Goal: Transaction & Acquisition: Purchase product/service

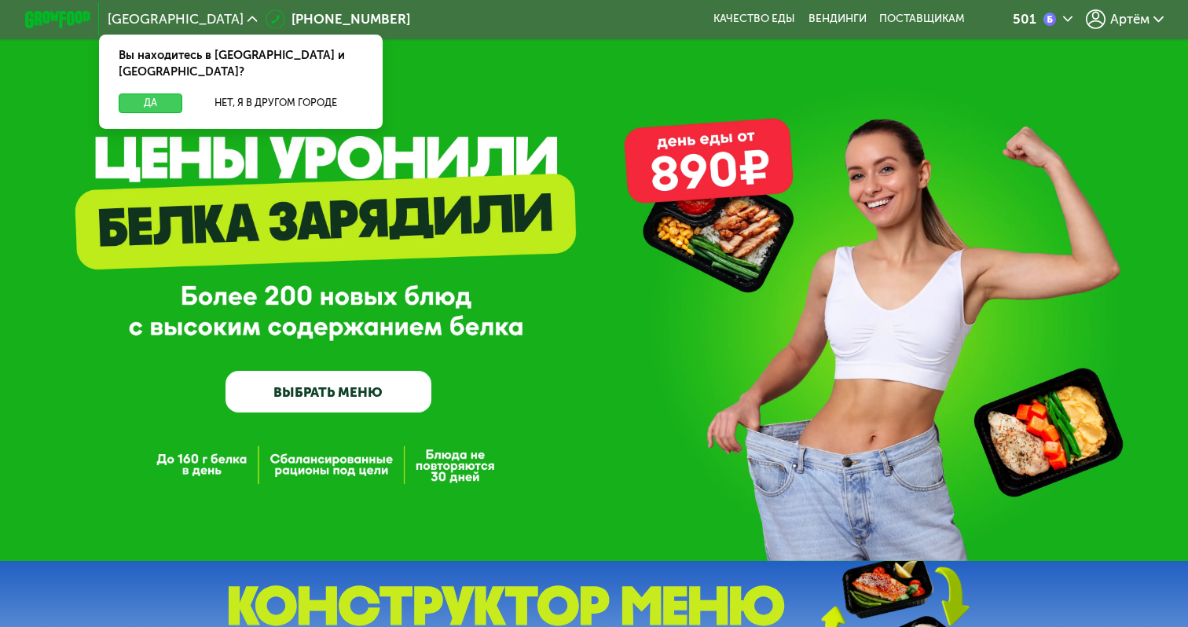
click at [165, 94] on button "Да" at bounding box center [151, 104] width 64 height 20
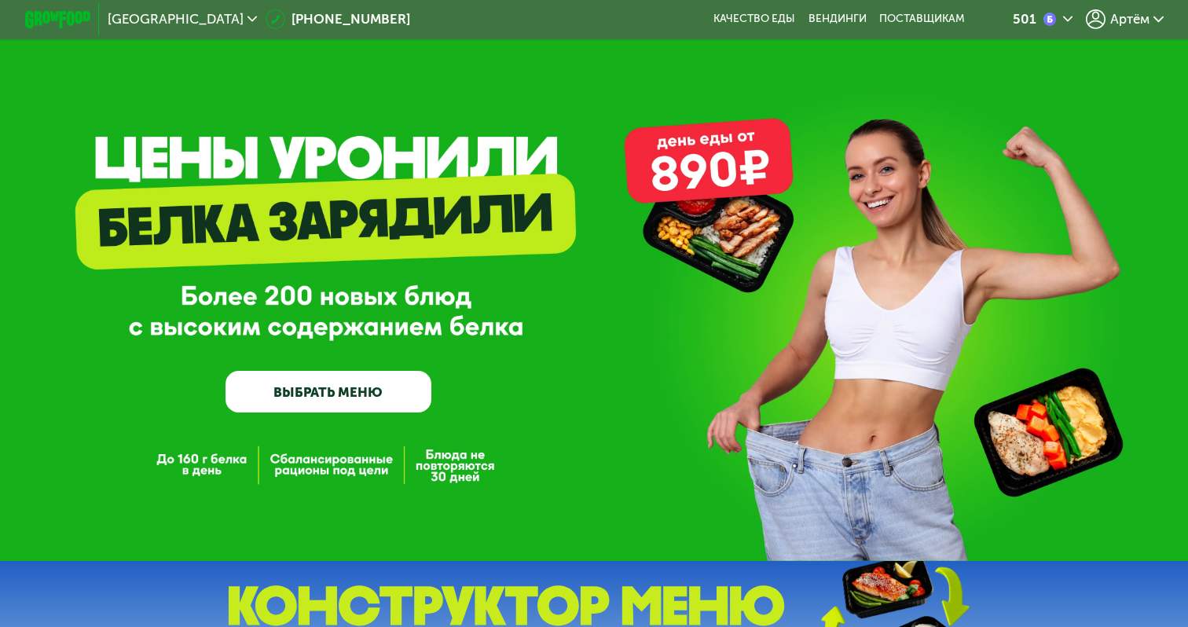
click at [366, 397] on link "ВЫБРАТЬ МЕНЮ" at bounding box center [328, 391] width 205 height 41
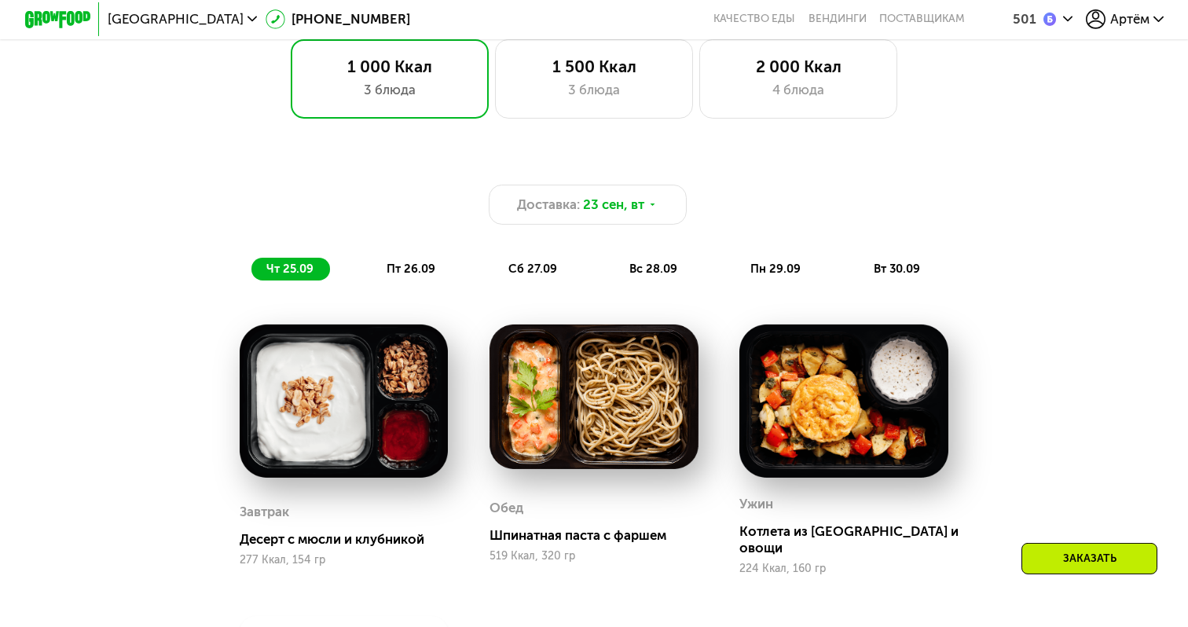
scroll to position [991, 0]
click at [584, 105] on div "1 500 Ккал 3 блюда" at bounding box center [594, 78] width 198 height 79
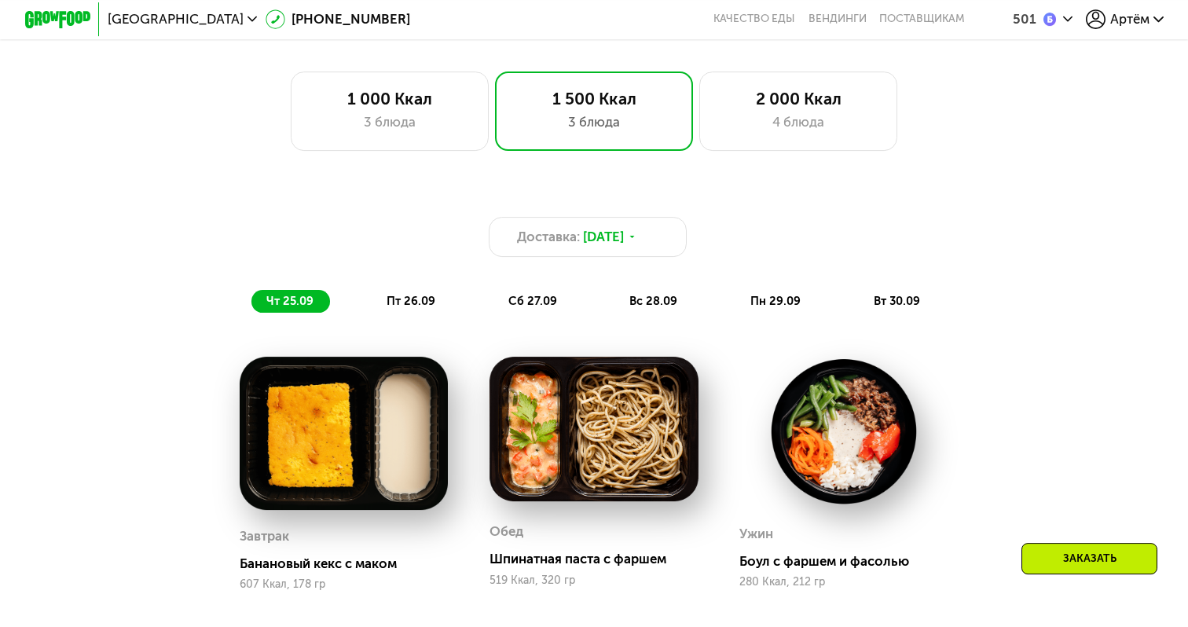
scroll to position [941, 0]
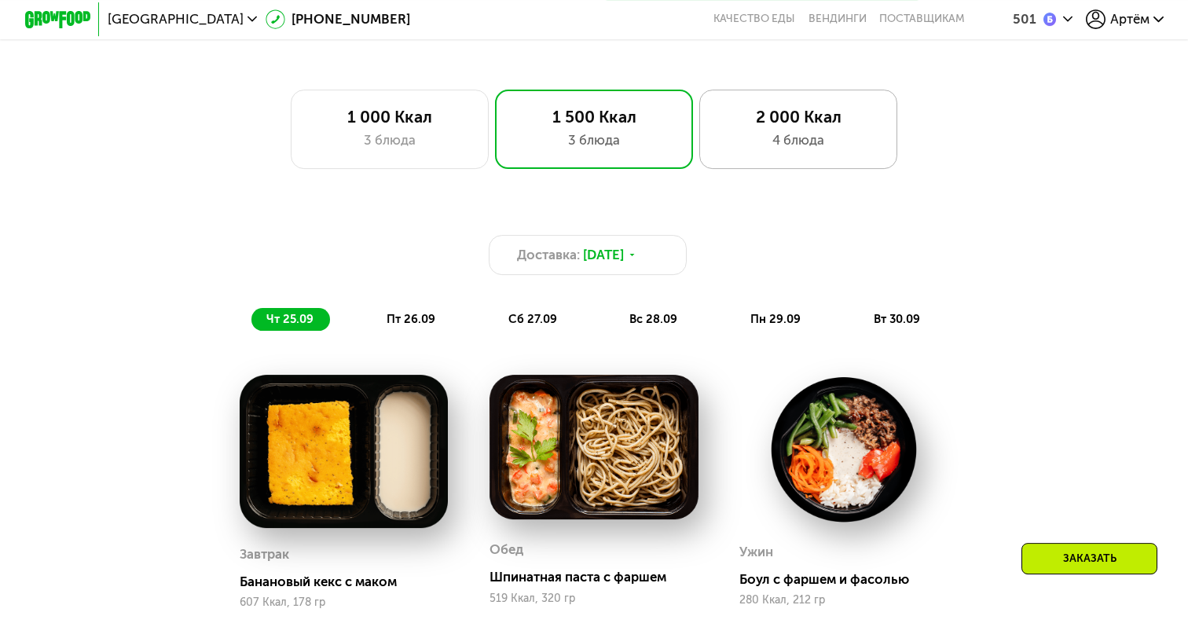
click at [789, 104] on div "2 000 Ккал 4 блюда" at bounding box center [799, 129] width 198 height 79
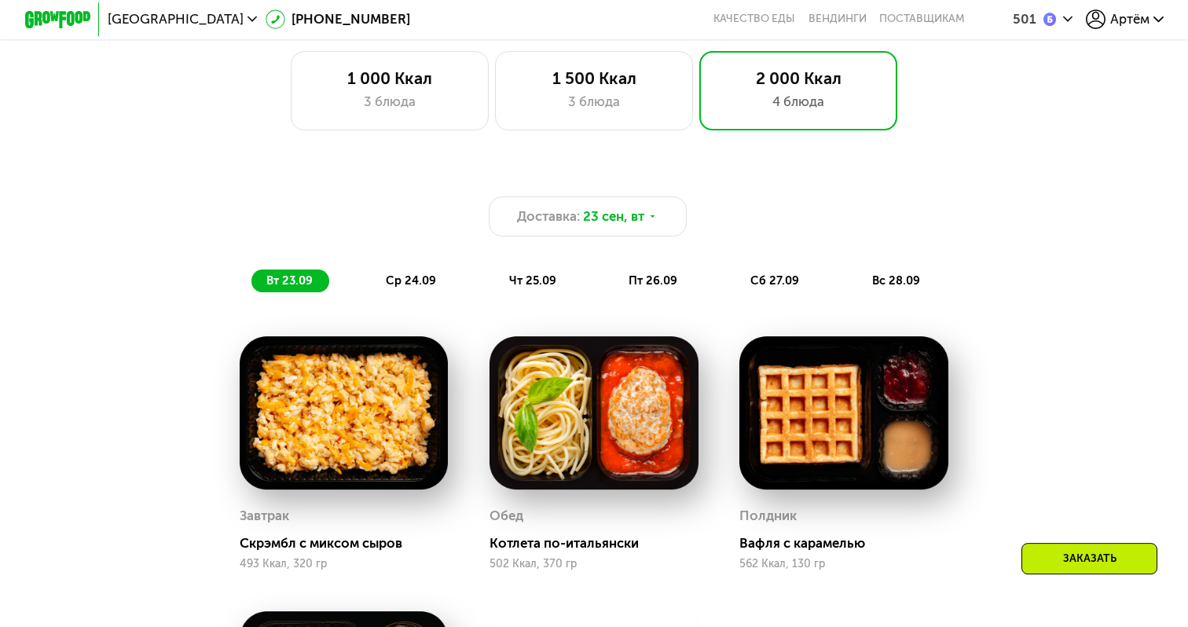
scroll to position [979, 0]
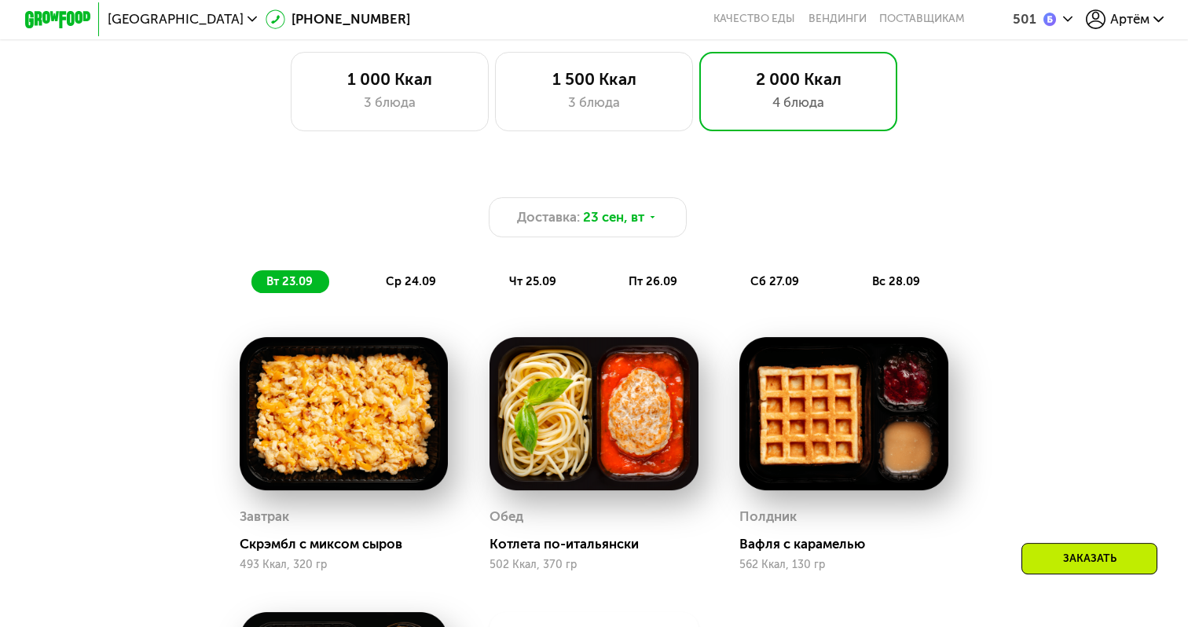
click at [417, 285] on span "ср 24.09" at bounding box center [411, 281] width 50 height 14
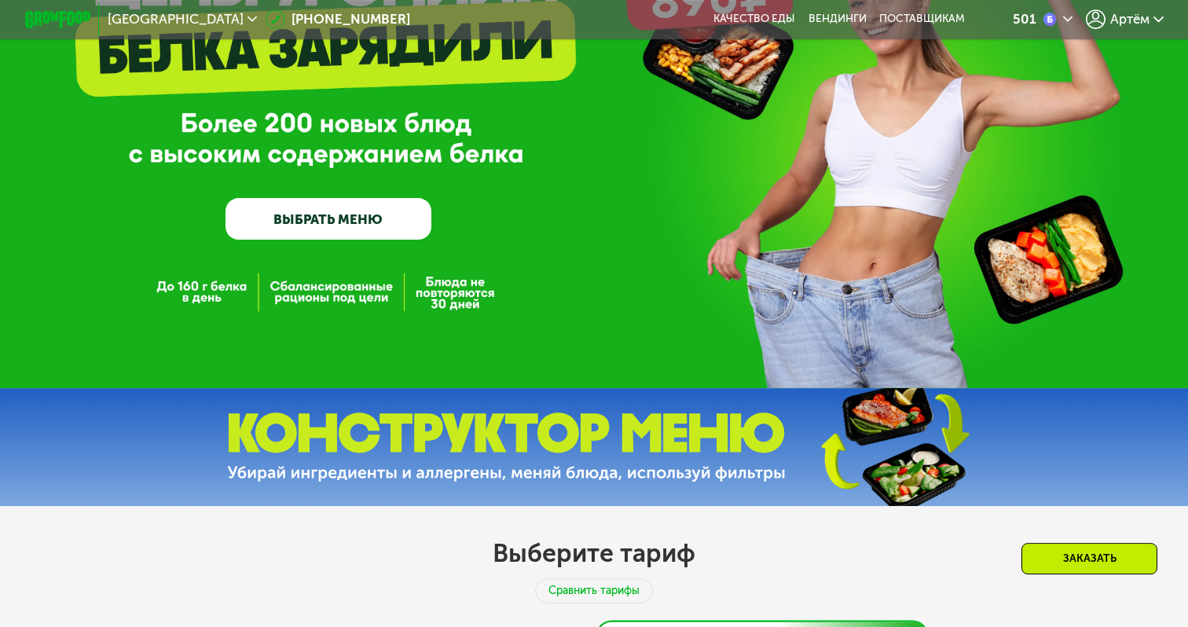
scroll to position [244, 0]
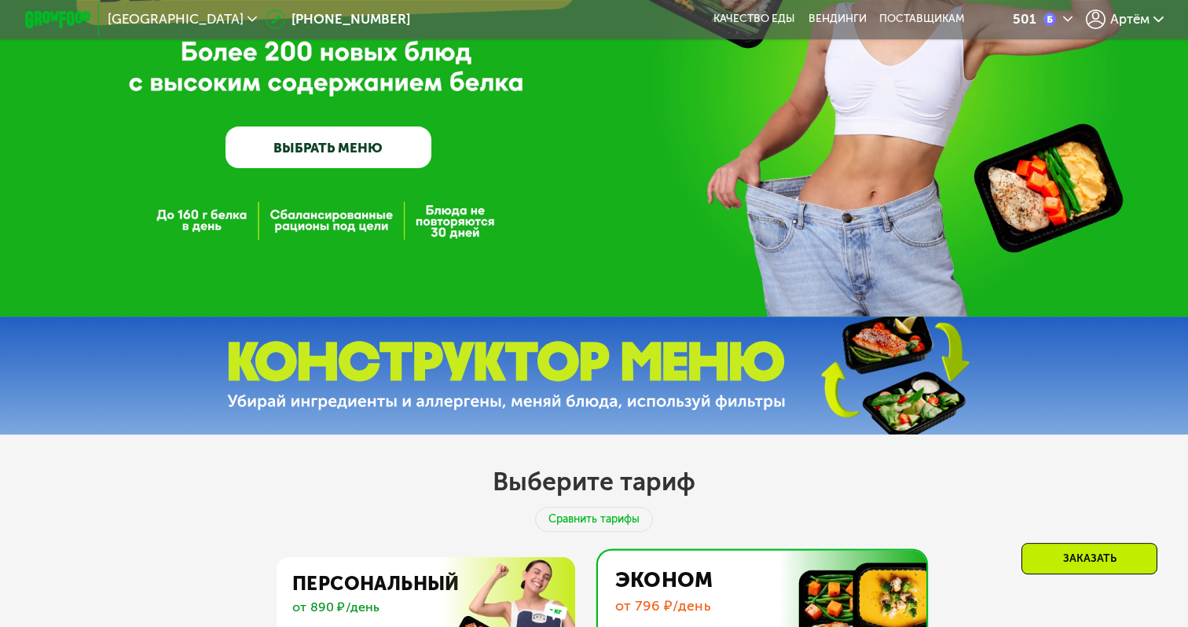
click at [617, 347] on img at bounding box center [506, 376] width 559 height 70
click at [347, 125] on div "GrowFood — доставка правильного питания ВЫБРАТЬ МЕНЮ" at bounding box center [328, 56] width 205 height 222
click at [352, 139] on link "ВЫБРАТЬ МЕНЮ" at bounding box center [328, 147] width 205 height 41
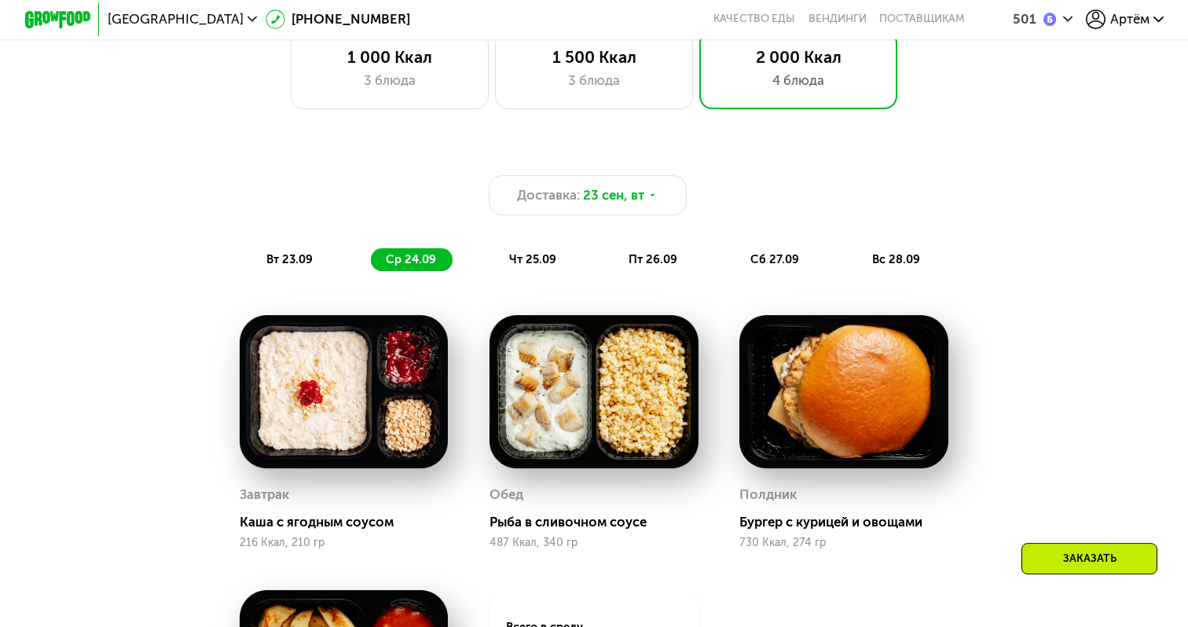
scroll to position [930, 0]
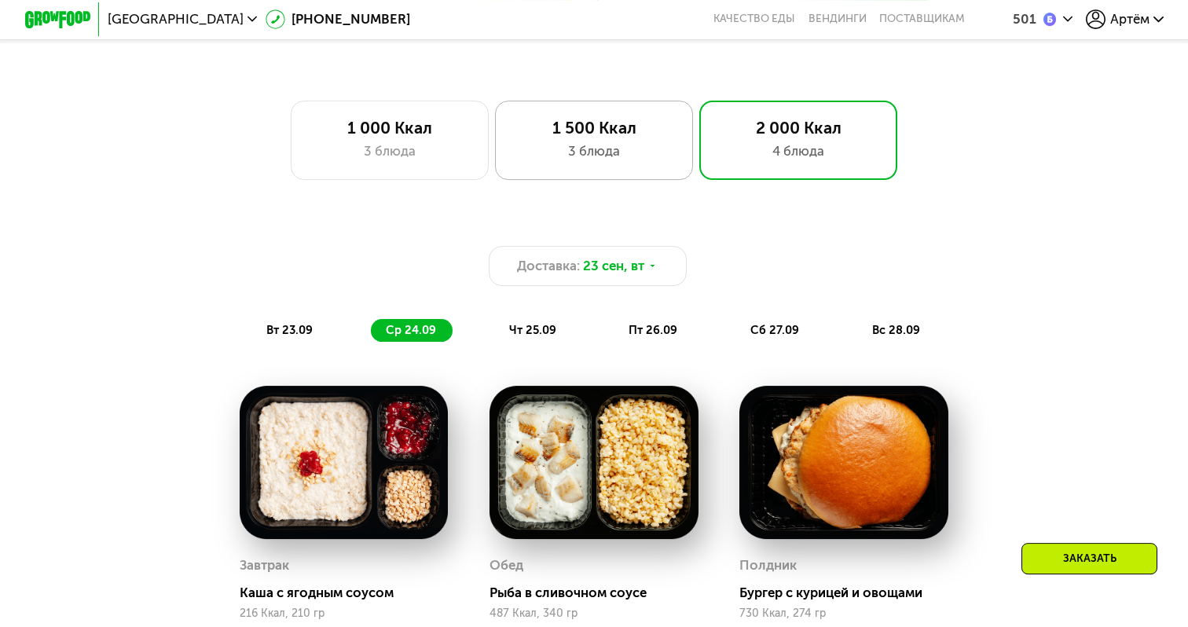
click at [572, 127] on div "1 500 Ккал" at bounding box center [593, 128] width 163 height 20
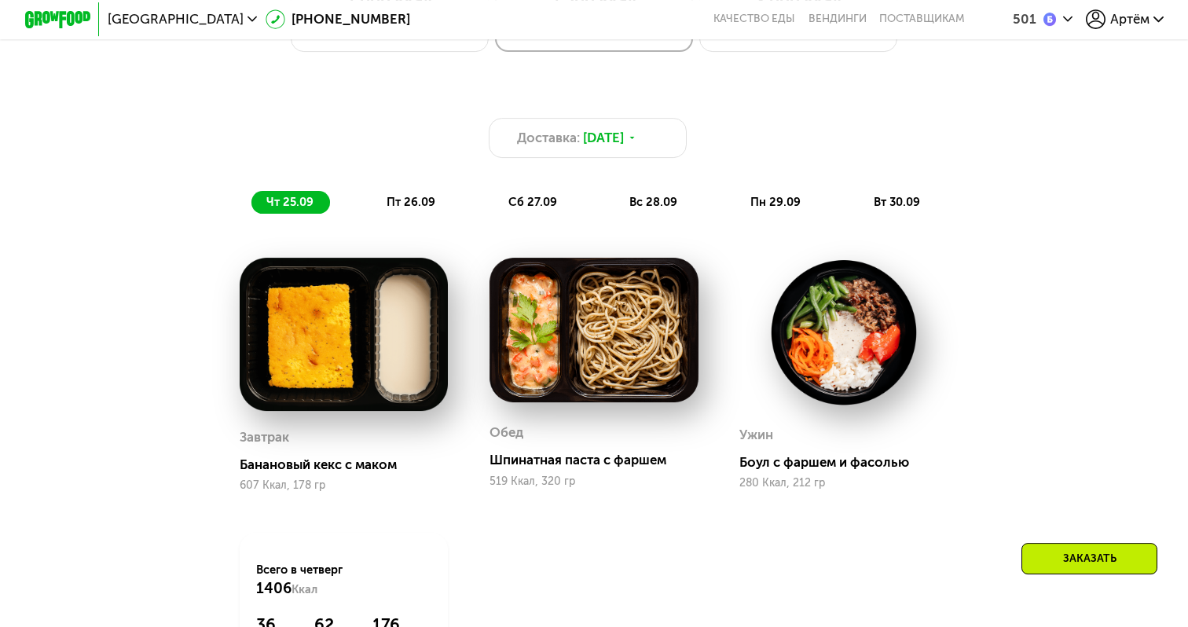
scroll to position [1179, 0]
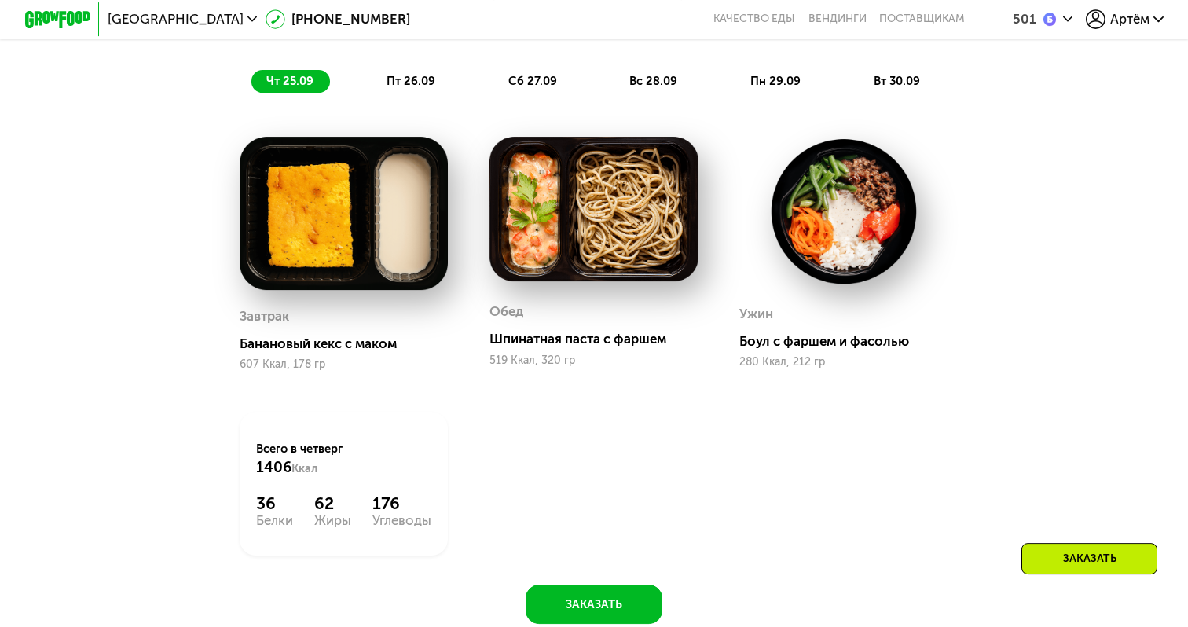
click at [443, 74] on div "пт 26.09" at bounding box center [412, 81] width 80 height 23
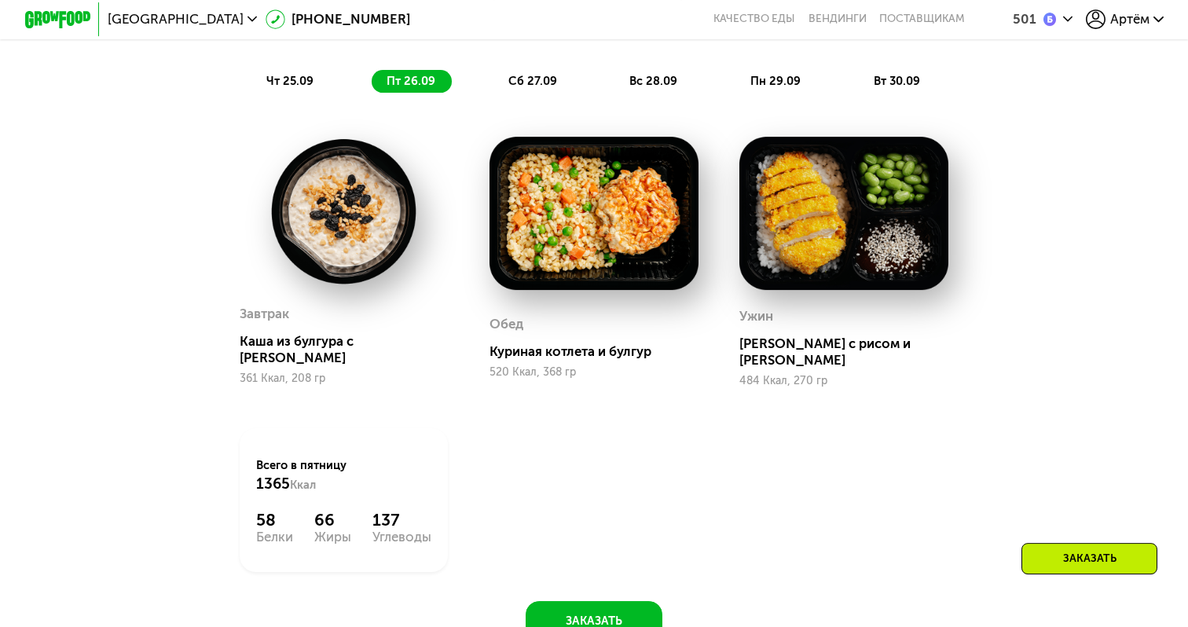
click at [569, 74] on div "сб 27.09" at bounding box center [534, 81] width 80 height 23
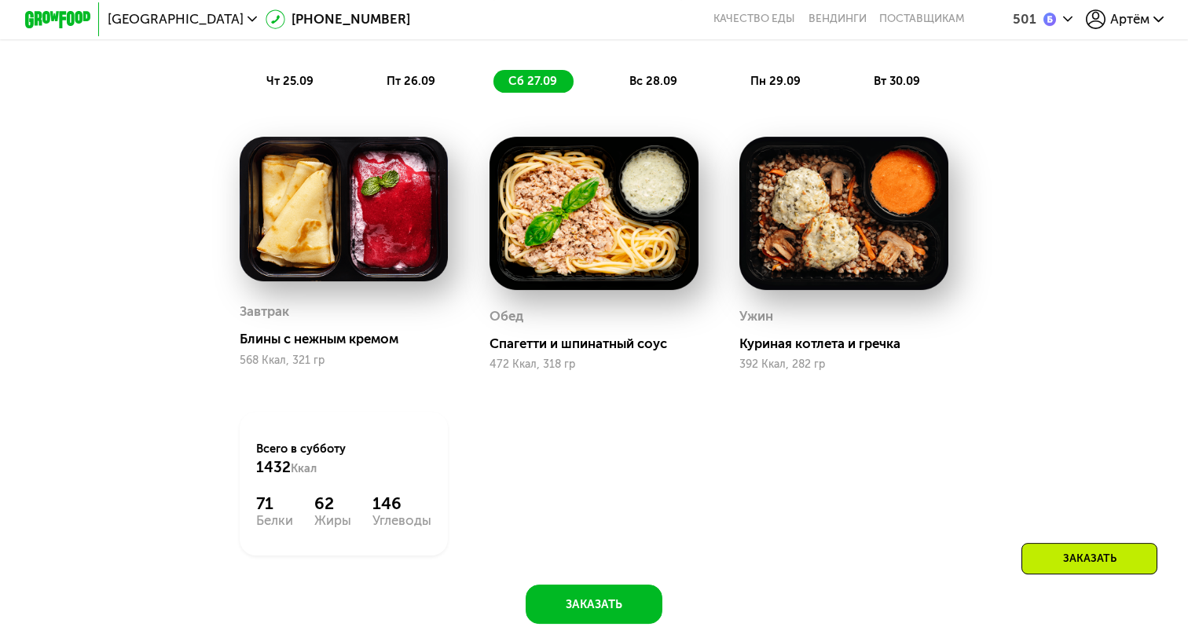
click at [637, 68] on div "Доставка: 25 сен, чт чт 25.09 пт 26.09 сб 27.09 вс 28.09 пн 29.09 вт 30.09" at bounding box center [593, 45] width 977 height 96
click at [648, 76] on span "вс 28.09" at bounding box center [654, 81] width 48 height 14
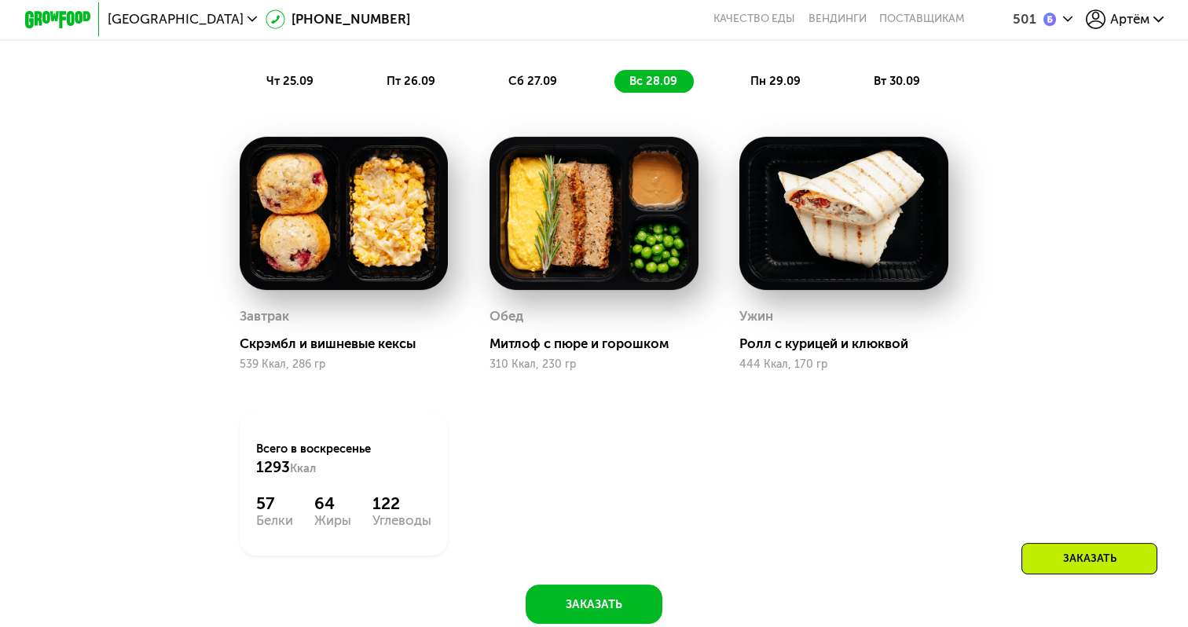
click at [796, 78] on span "пн 29.09" at bounding box center [776, 81] width 50 height 14
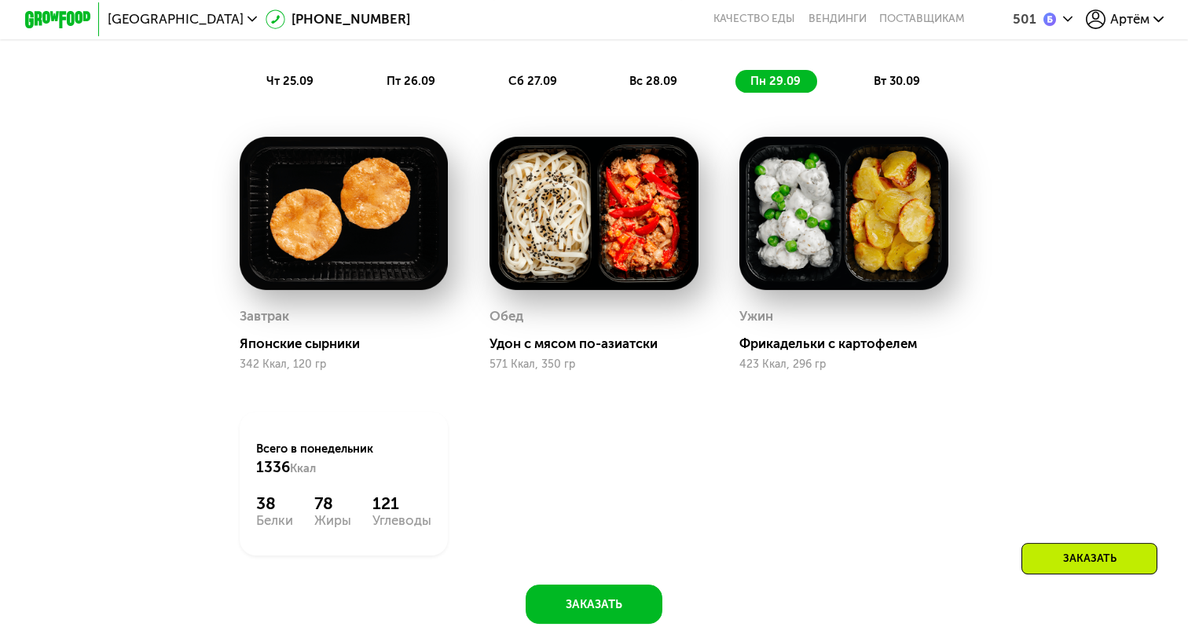
click at [894, 69] on div "Доставка: 25 сен, чт чт 25.09 пт 26.09 сб 27.09 вс 28.09 пн 29.09 вт 30.09" at bounding box center [593, 45] width 977 height 96
click at [893, 77] on span "вт 30.09" at bounding box center [897, 81] width 46 height 14
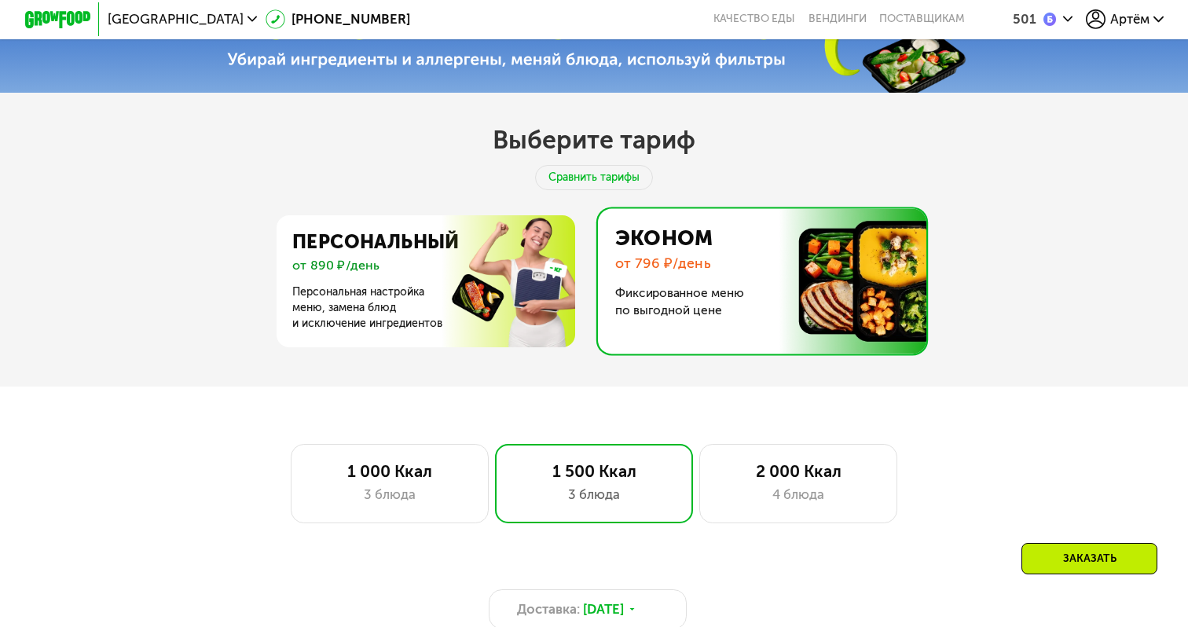
scroll to position [600, 0]
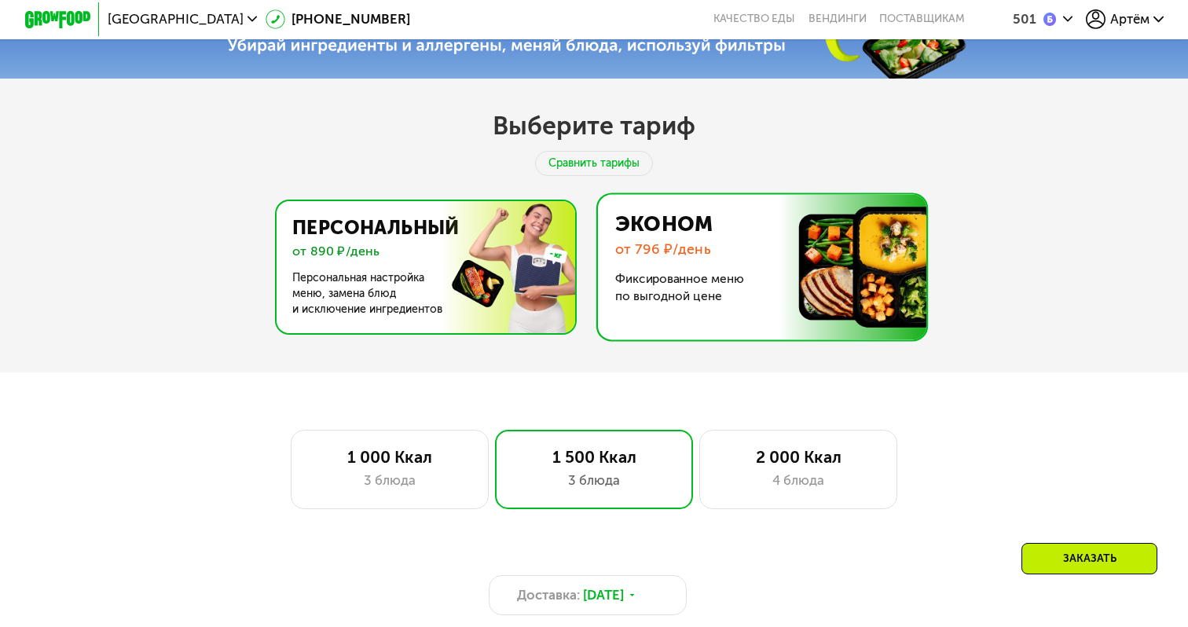
click at [408, 242] on img at bounding box center [423, 267] width 306 height 132
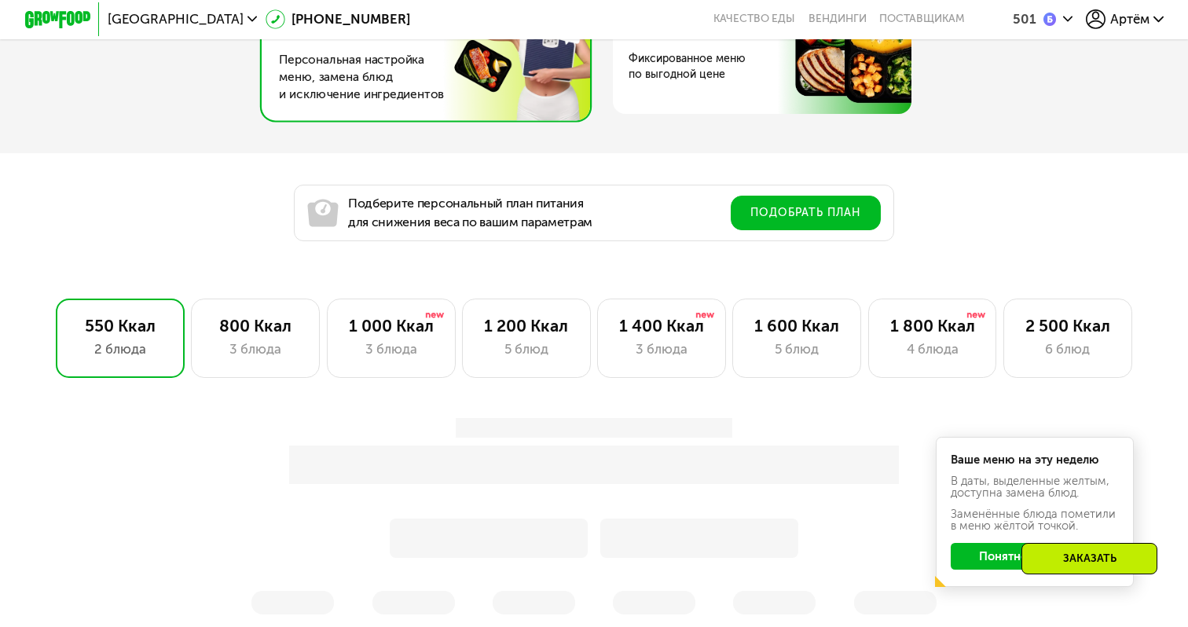
scroll to position [850, 0]
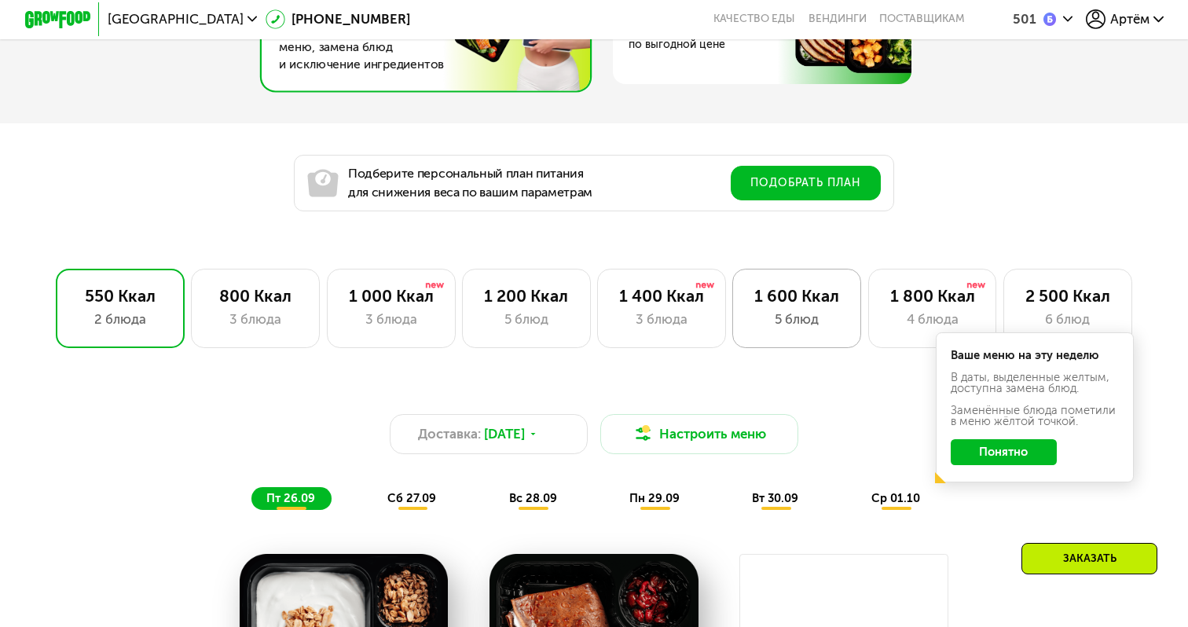
click at [813, 325] on div "5 блюд" at bounding box center [797, 320] width 94 height 20
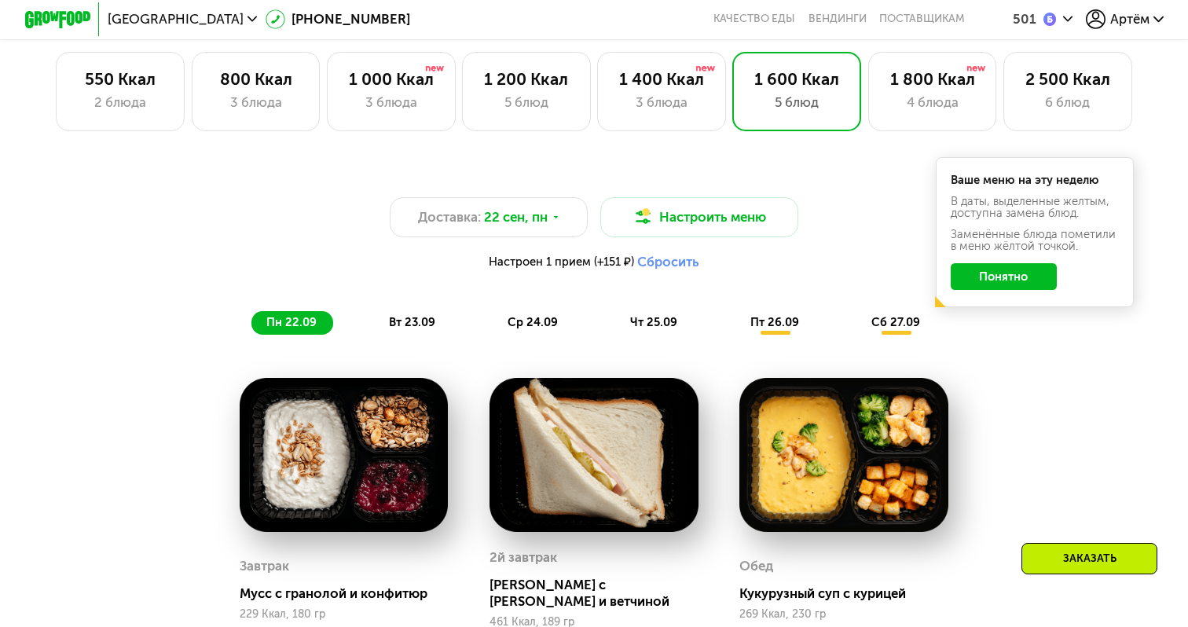
scroll to position [1066, 0]
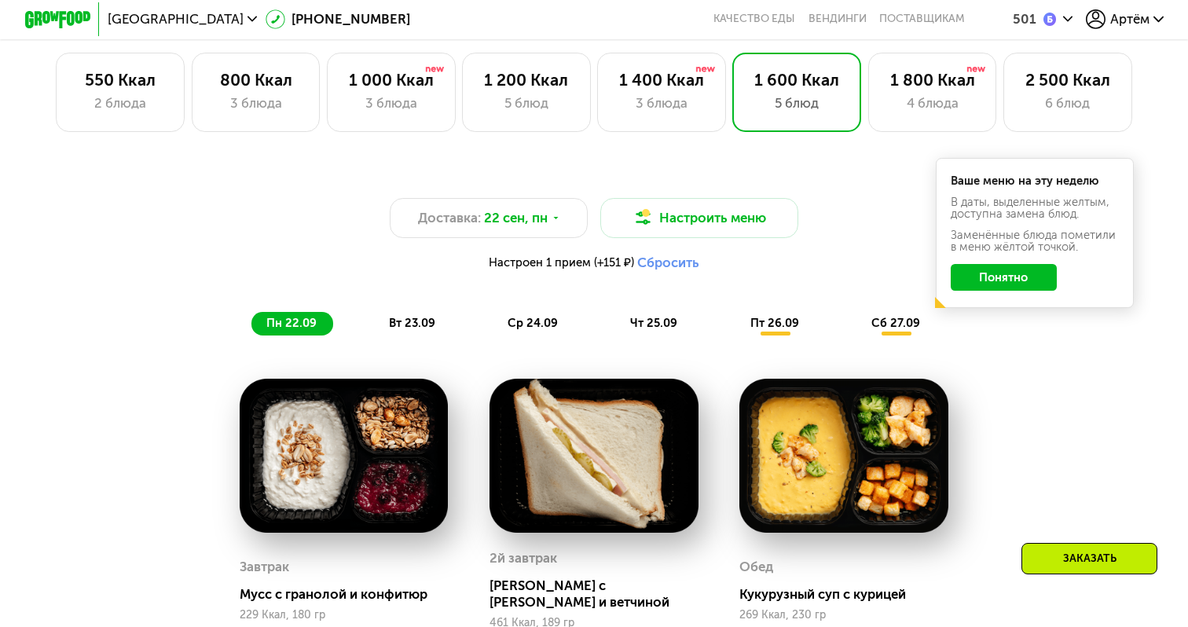
click at [969, 281] on button "Понятно" at bounding box center [1004, 277] width 107 height 27
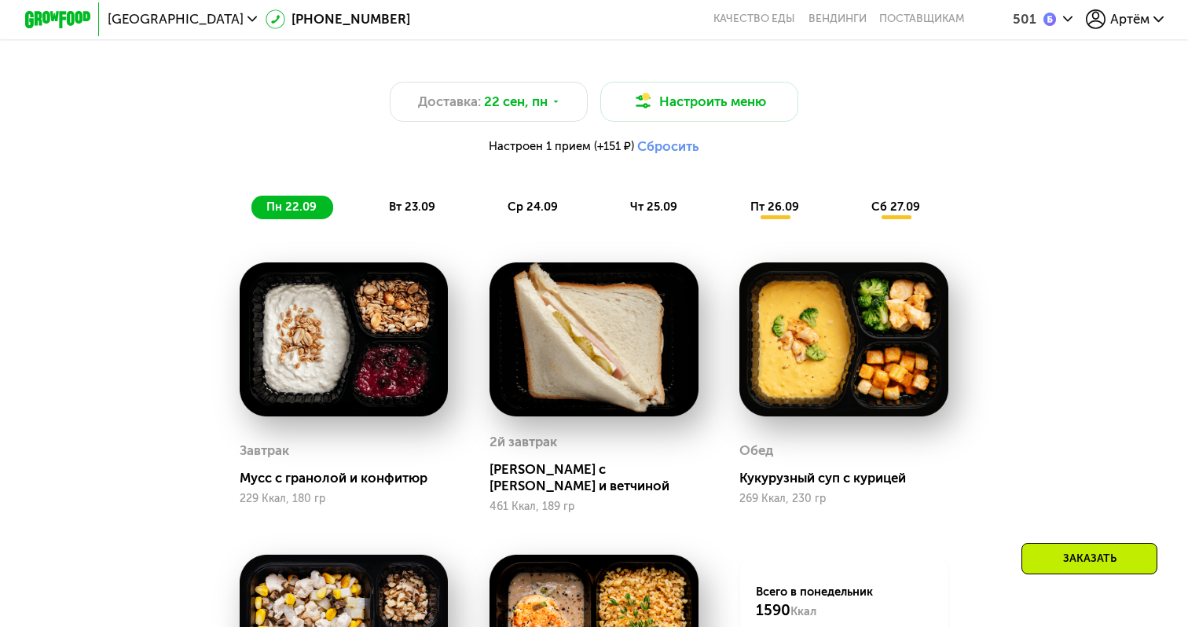
scroll to position [1276, 0]
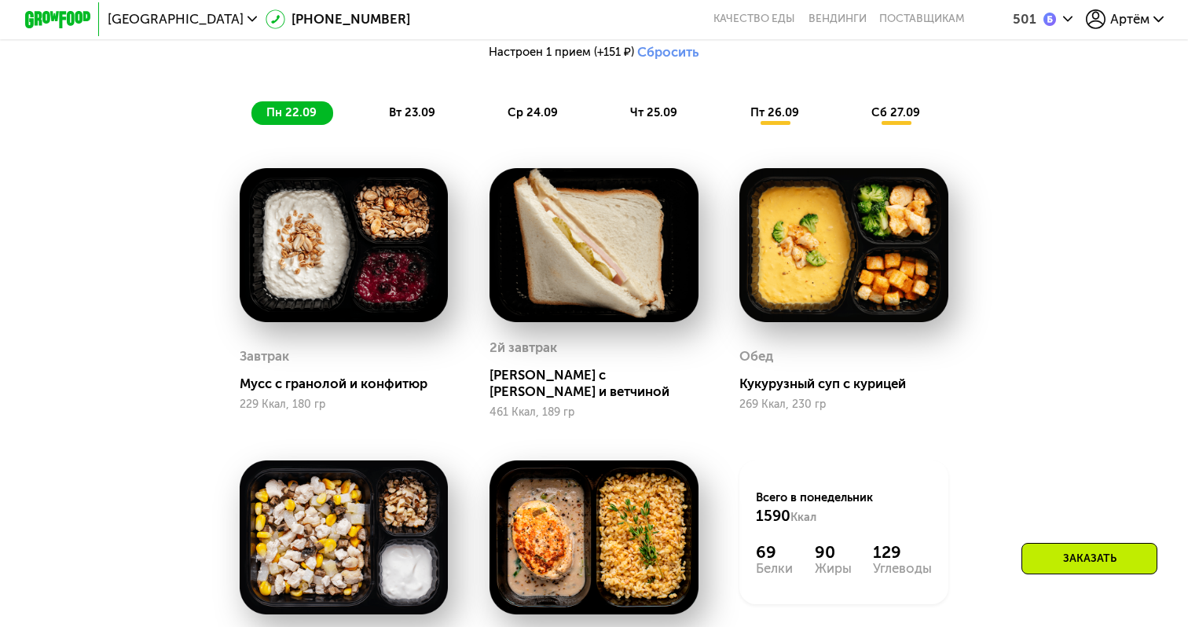
click at [413, 105] on div "вт 23.09" at bounding box center [413, 112] width 78 height 23
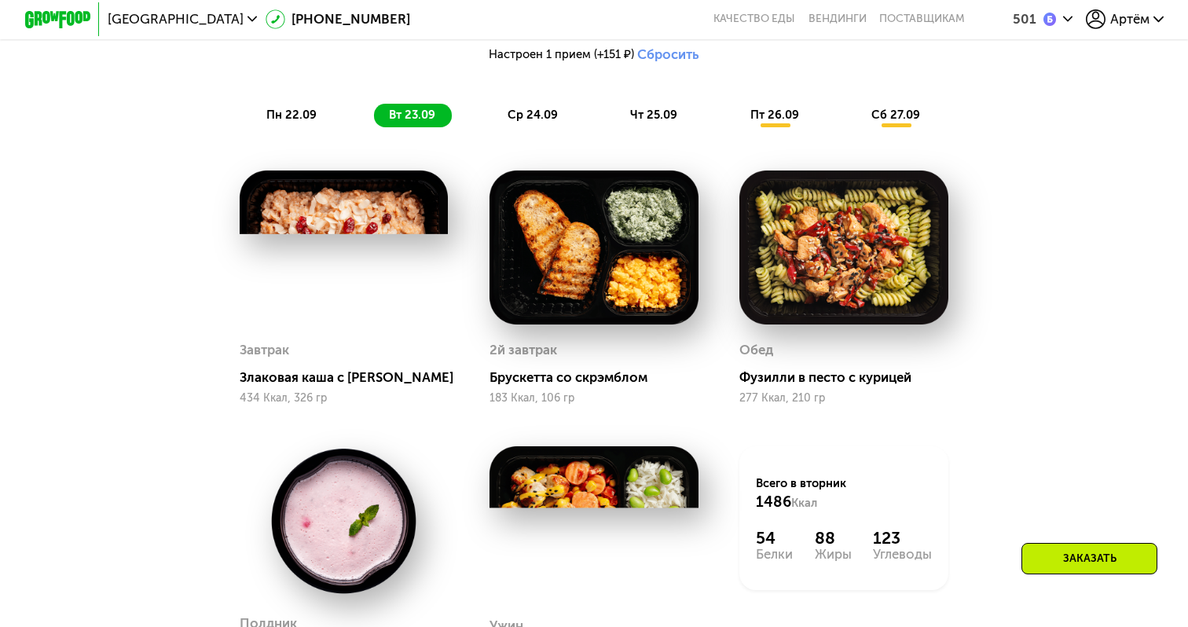
scroll to position [1282, 0]
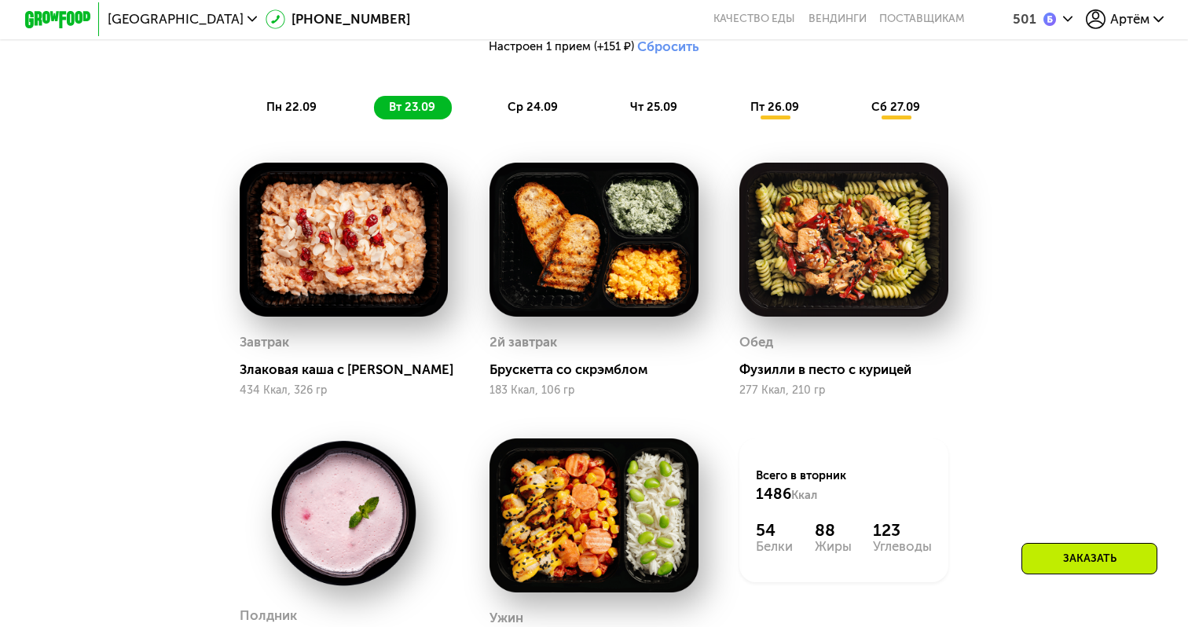
click at [540, 109] on span "ср 24.09" at bounding box center [533, 107] width 50 height 14
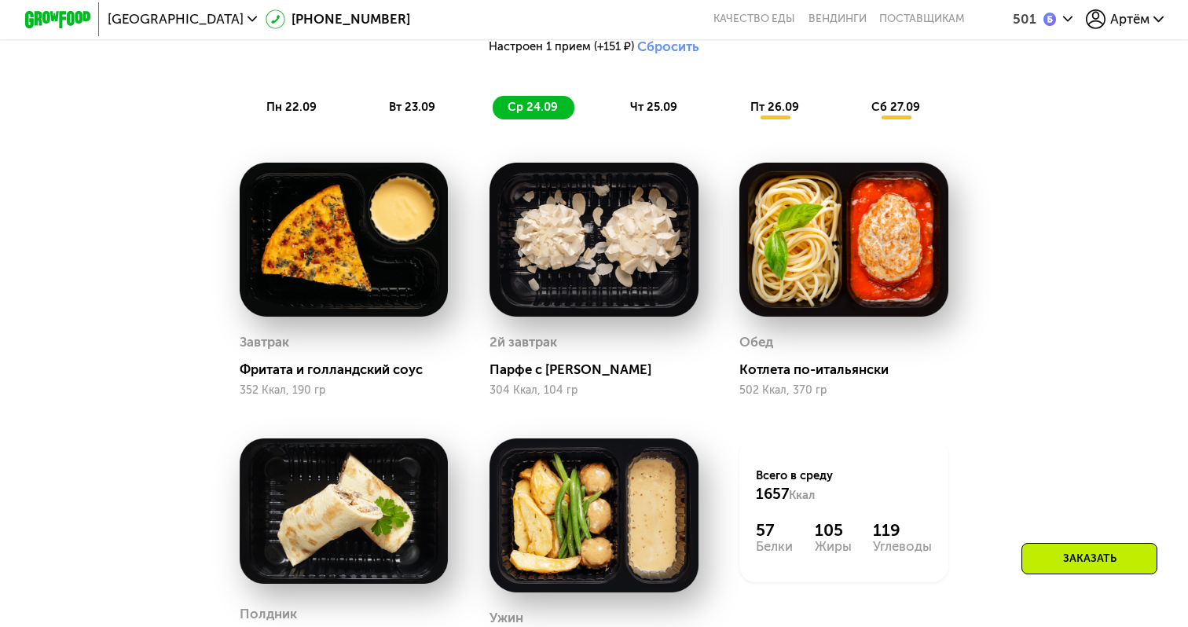
click at [629, 112] on div "чт 25.09" at bounding box center [655, 107] width 79 height 23
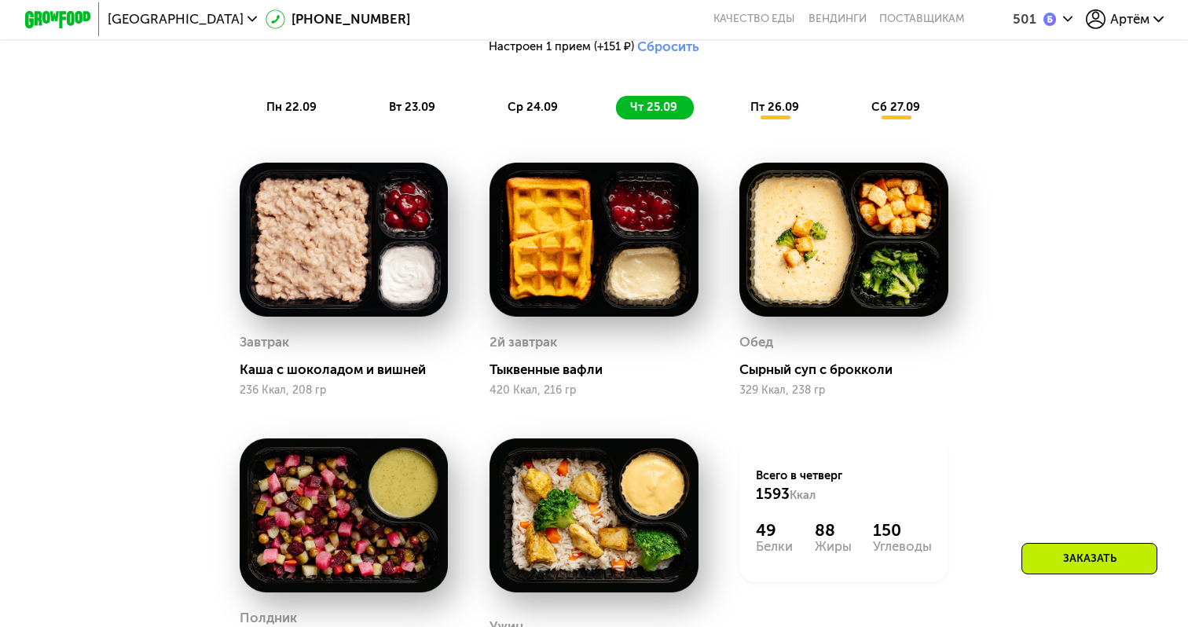
click at [758, 99] on div "пт 26.09" at bounding box center [776, 107] width 80 height 23
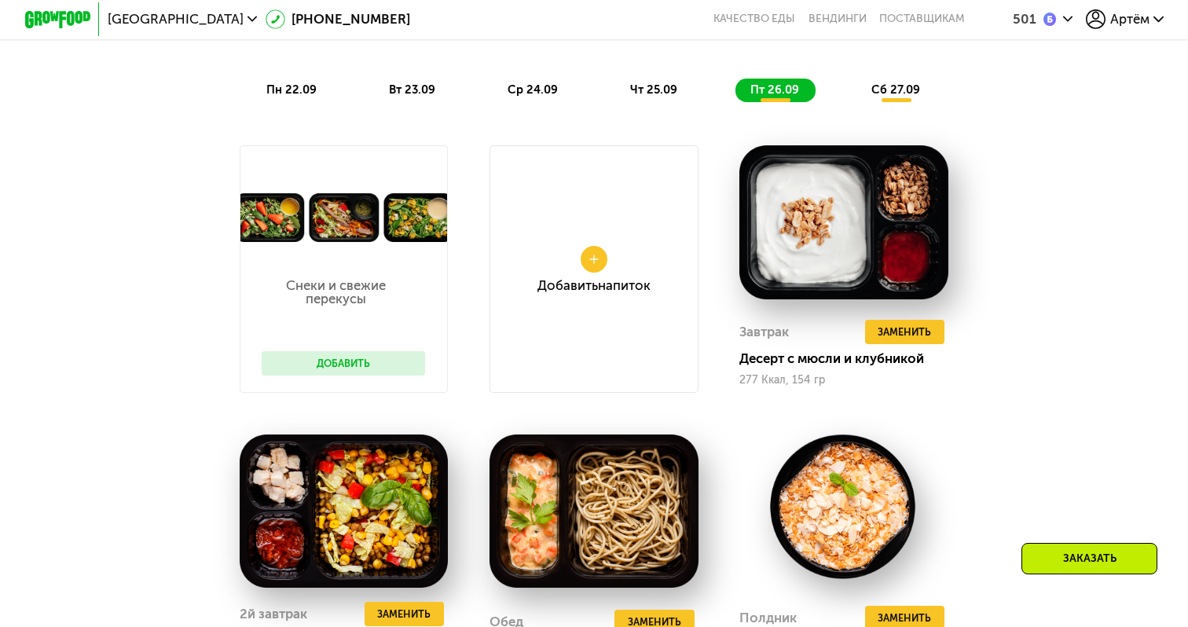
scroll to position [1108, 0]
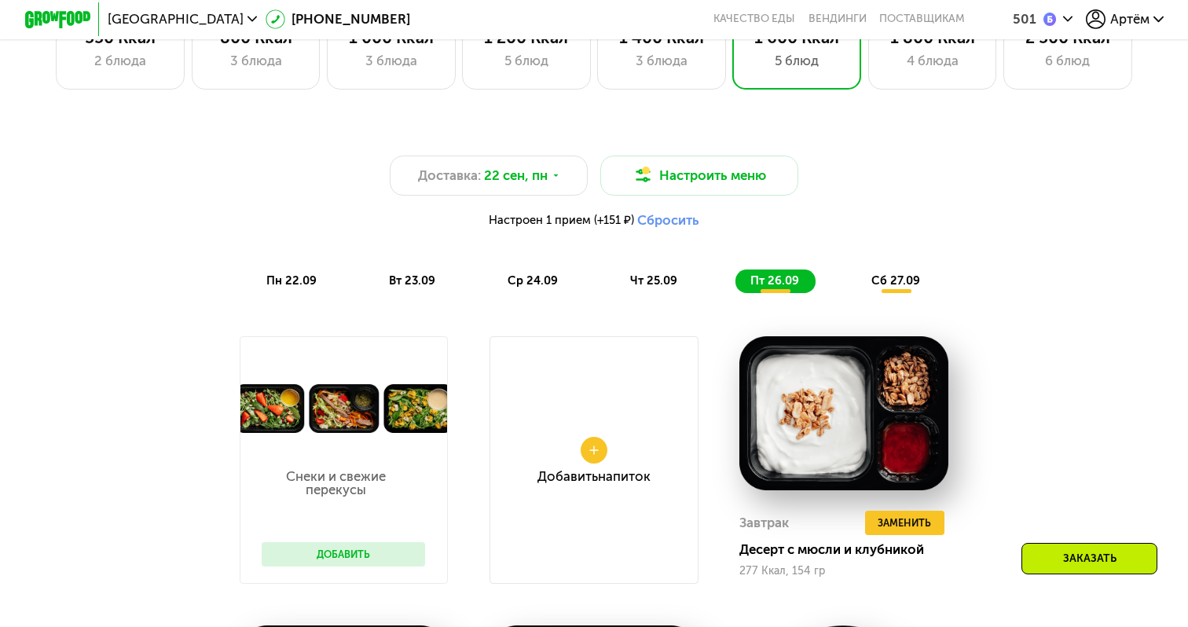
click at [914, 285] on span "сб 27.09" at bounding box center [896, 281] width 49 height 14
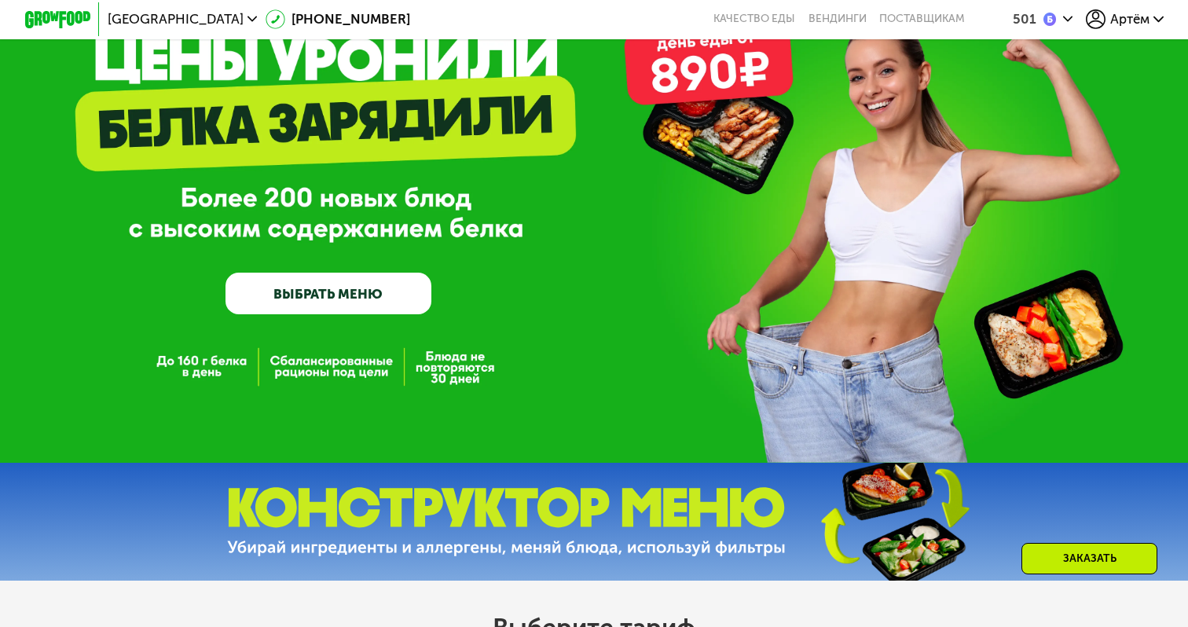
scroll to position [0, 0]
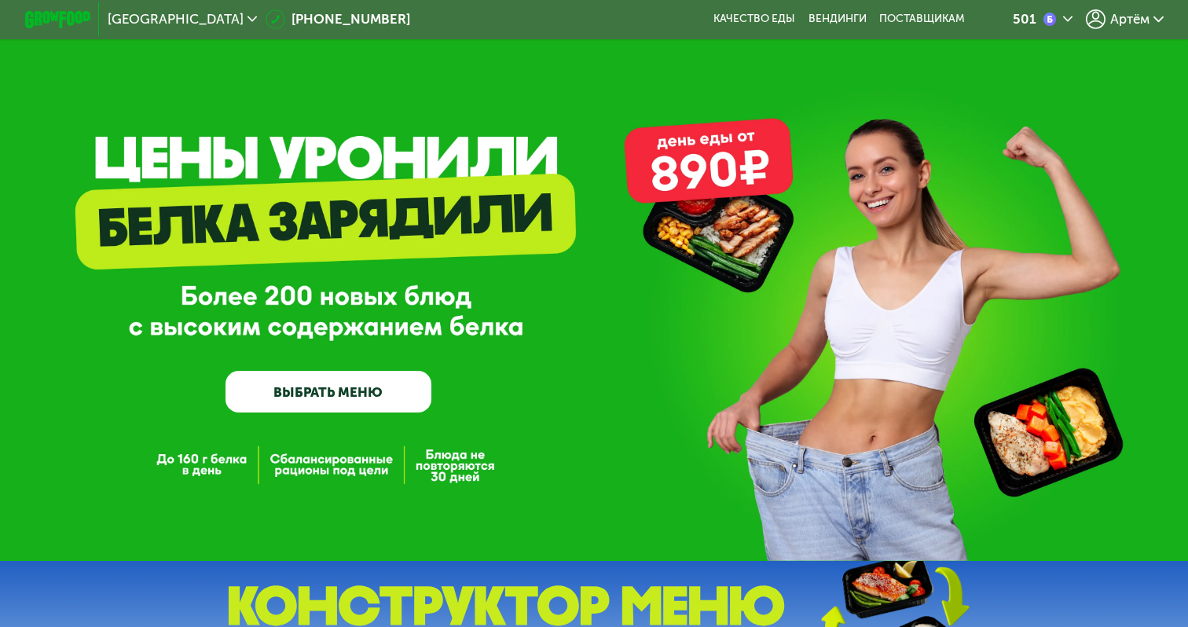
click at [1096, 18] on icon at bounding box center [1096, 19] width 20 height 20
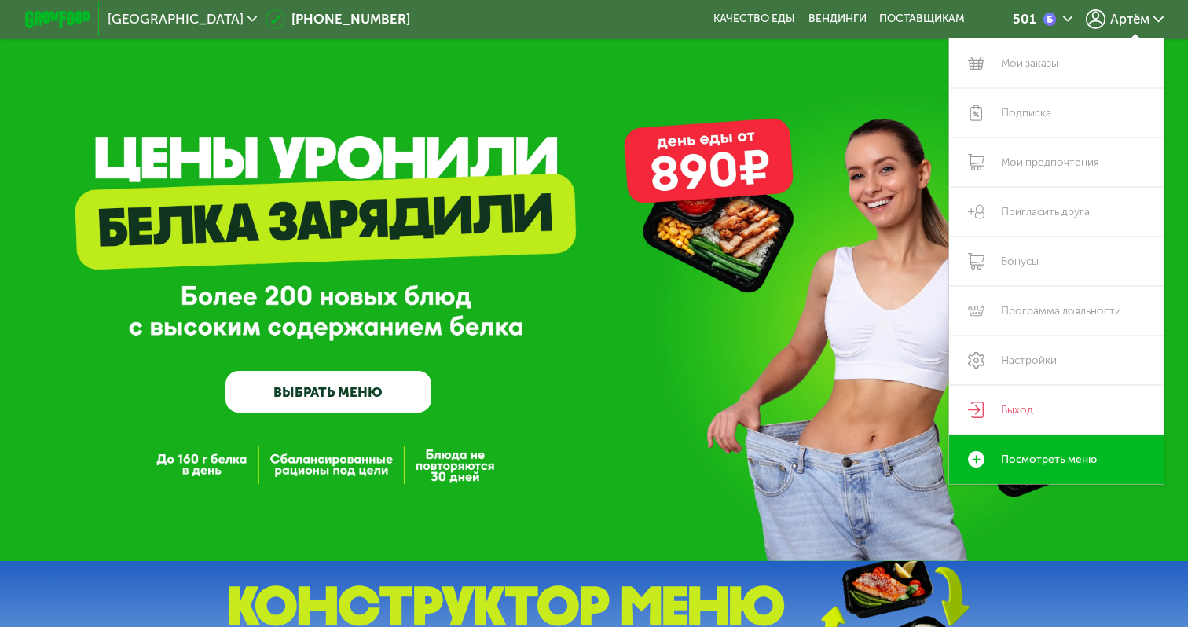
click at [828, 28] on div "Москва 8 (800) 555-21-78 Качество еды Вендинги поставщикам 501 Артём Мои заказы…" at bounding box center [594, 20] width 1155 height 36
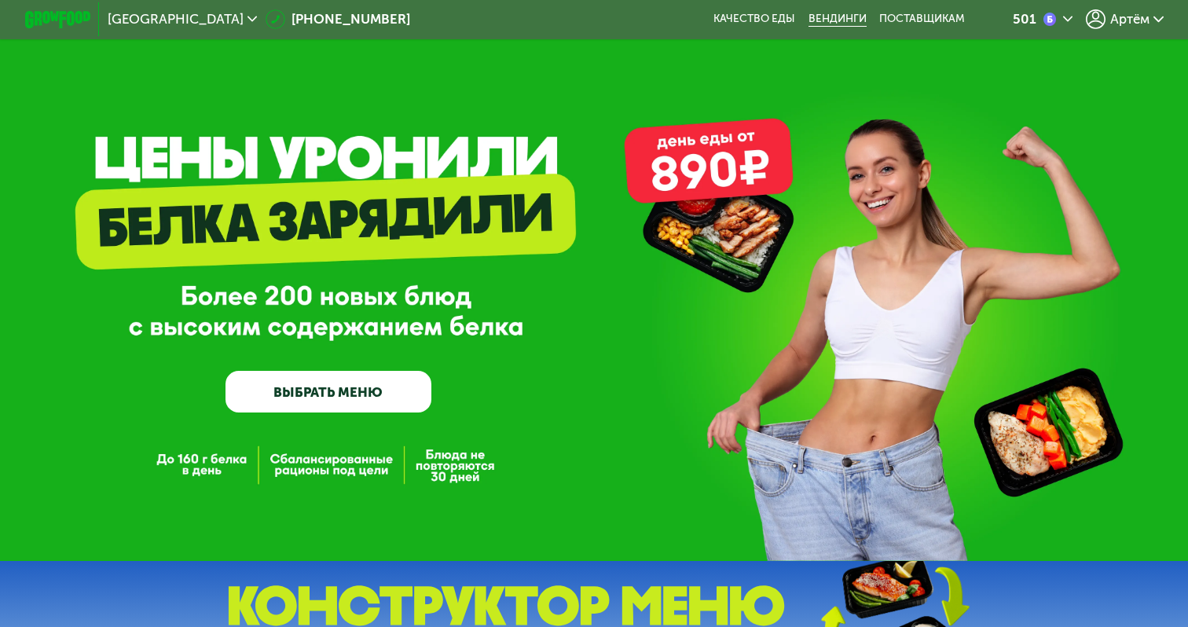
click at [833, 17] on link "Вендинги" at bounding box center [838, 19] width 58 height 13
click at [1152, 24] on div "Артём" at bounding box center [1124, 19] width 77 height 20
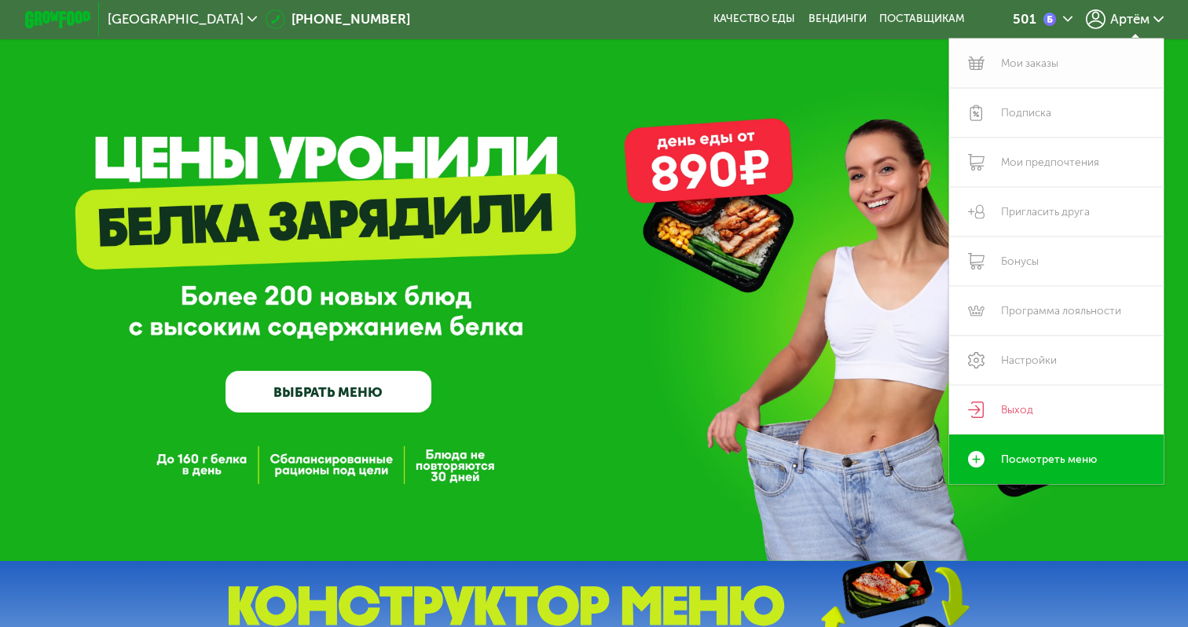
click at [1085, 65] on link "Мои заказы" at bounding box center [1056, 64] width 215 height 50
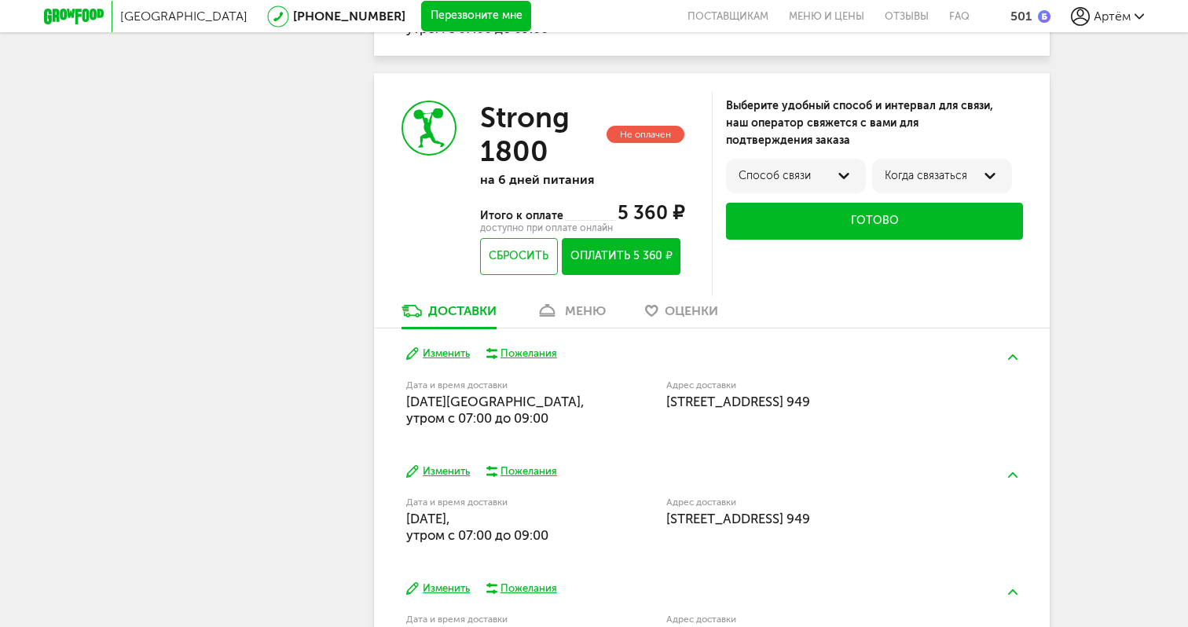
scroll to position [725, 0]
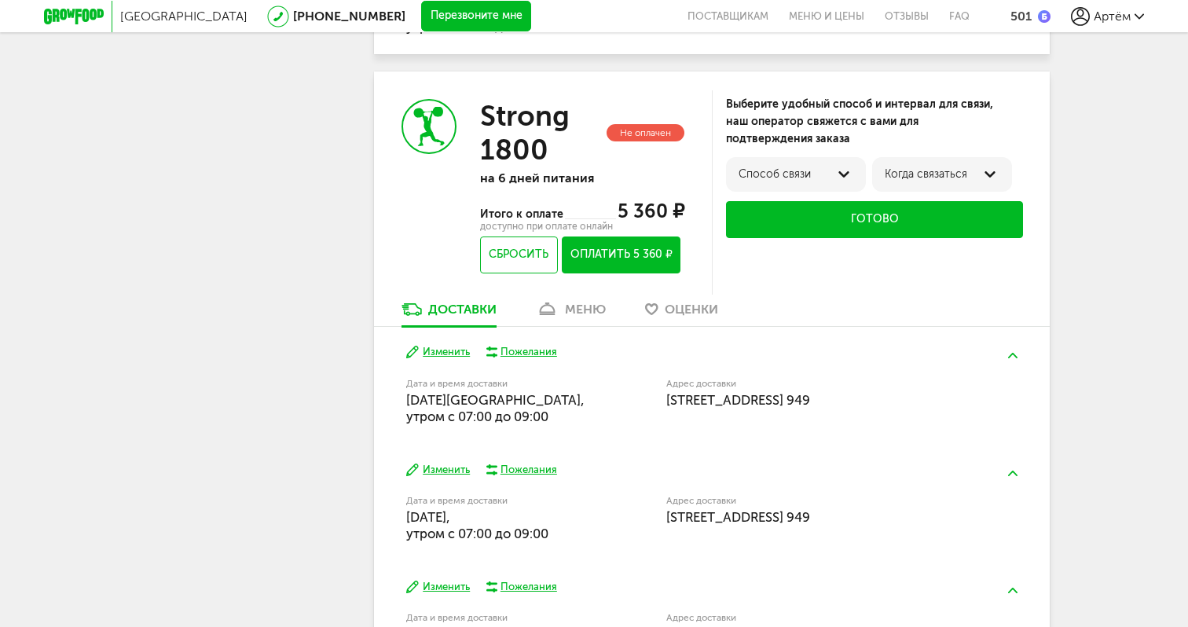
click at [761, 181] on div "Способ связи" at bounding box center [796, 174] width 115 height 13
click at [771, 140] on div "Выберите удобный способ и интервал для связи, наш оператор свяжется с вами для …" at bounding box center [874, 122] width 297 height 52
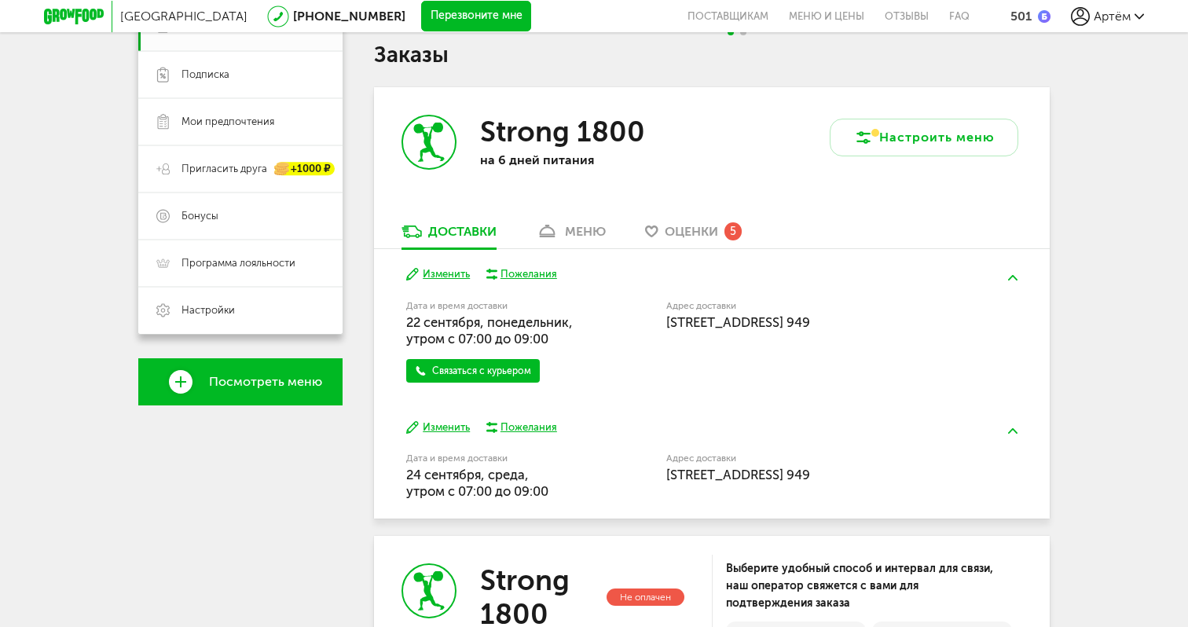
scroll to position [266, 0]
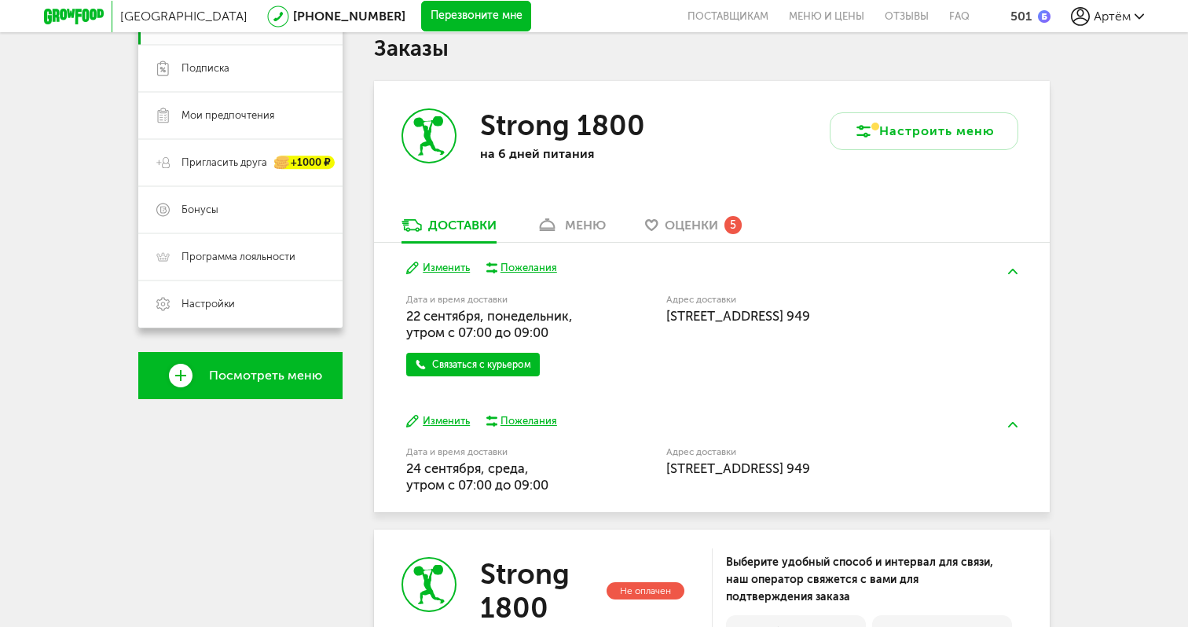
click at [559, 223] on icon at bounding box center [547, 225] width 23 height 13
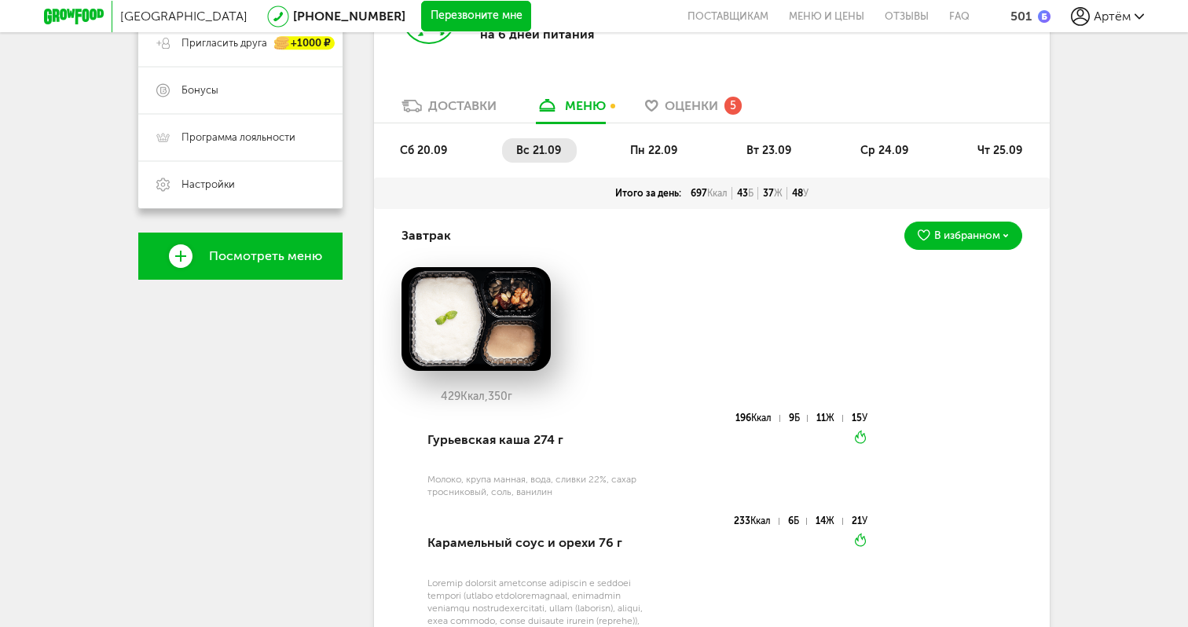
scroll to position [383, 0]
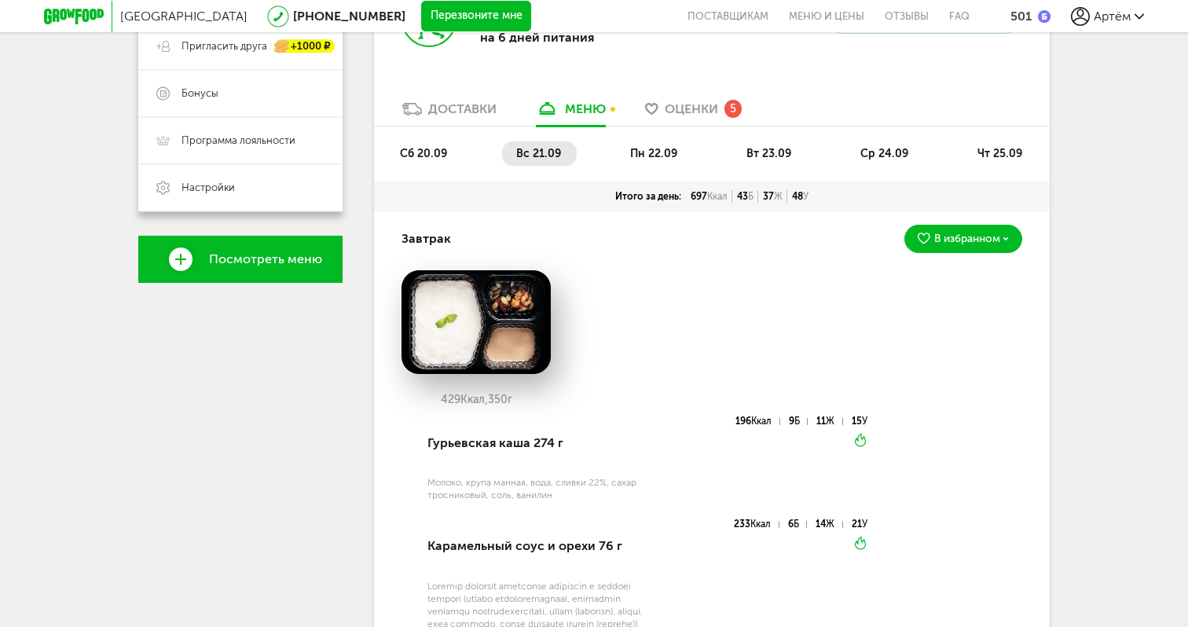
click at [633, 156] on span "пн 22.09" at bounding box center [653, 153] width 47 height 13
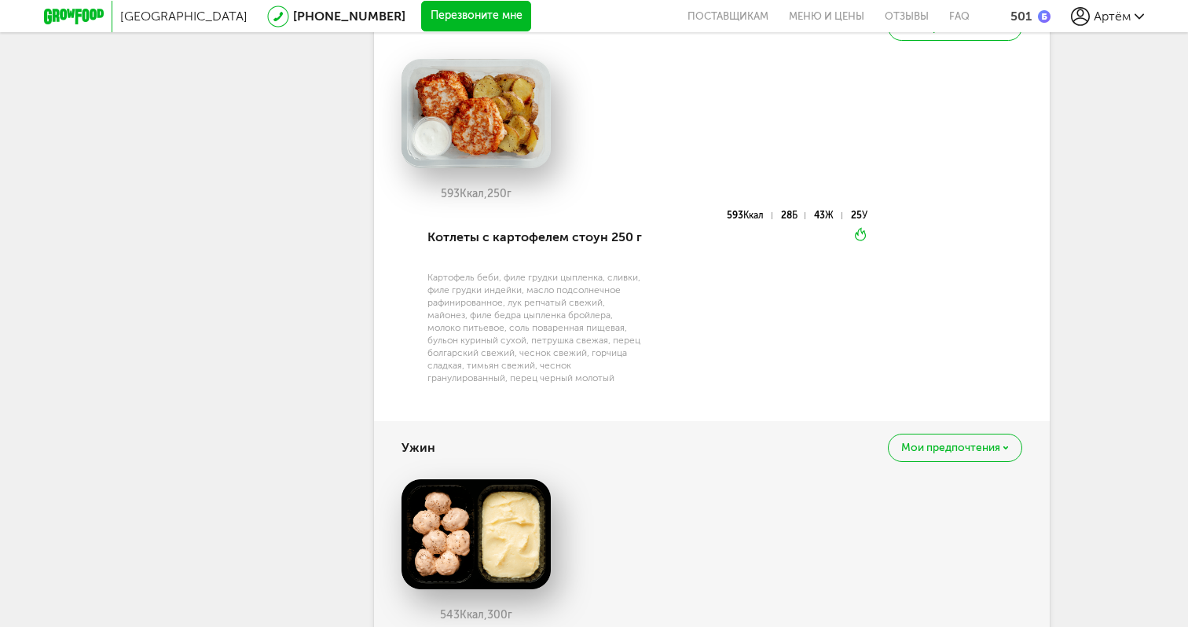
scroll to position [372, 0]
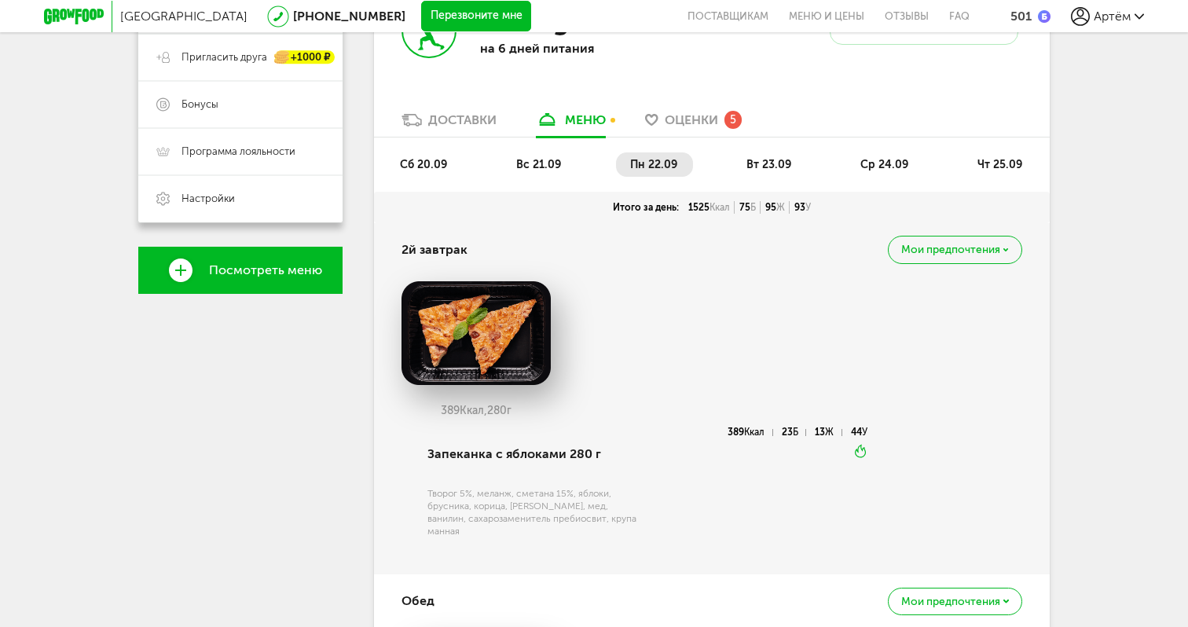
click at [778, 173] on li "вт 23.09" at bounding box center [770, 164] width 75 height 24
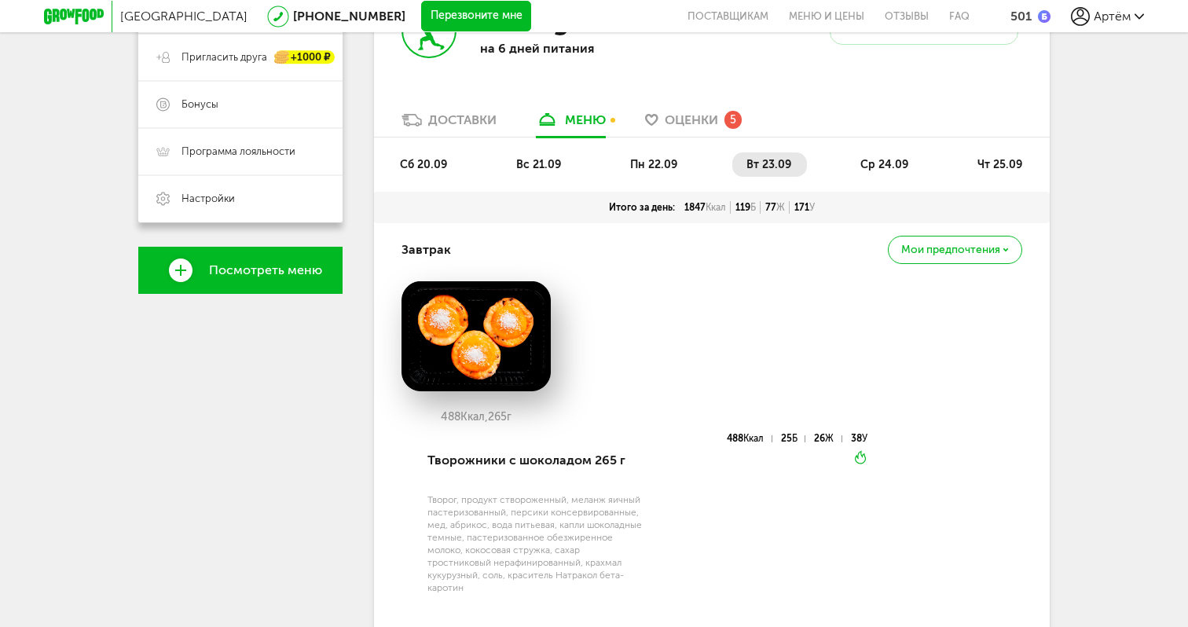
click at [884, 171] on span "ср 24.09" at bounding box center [885, 164] width 48 height 13
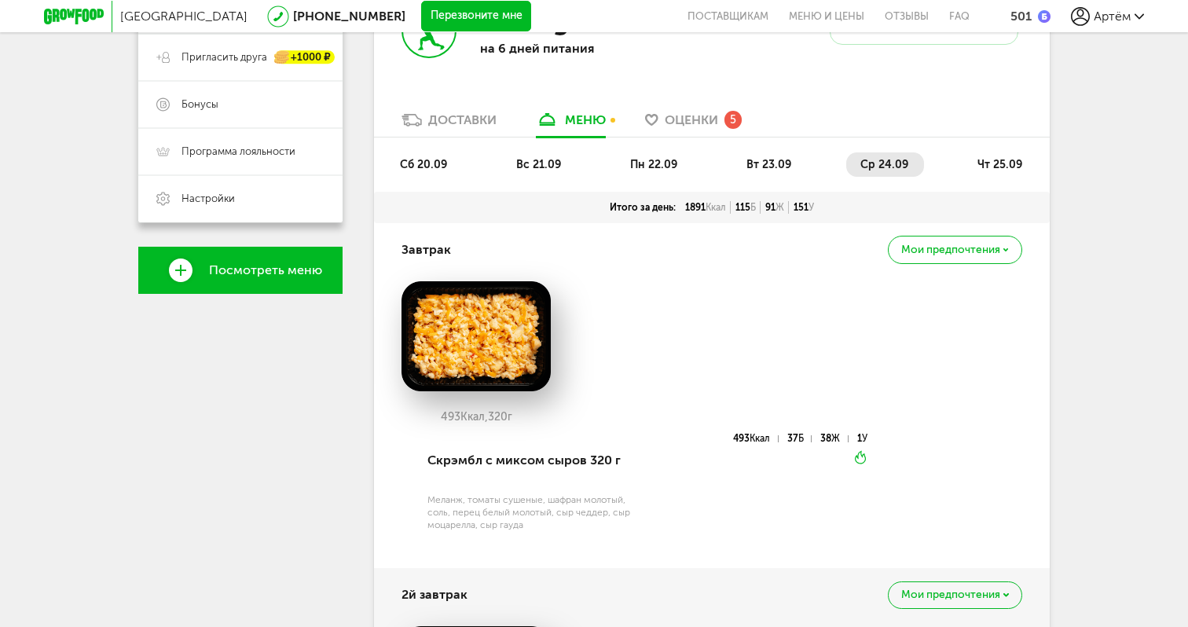
click at [998, 156] on li "чт 25.09" at bounding box center [1001, 164] width 75 height 24
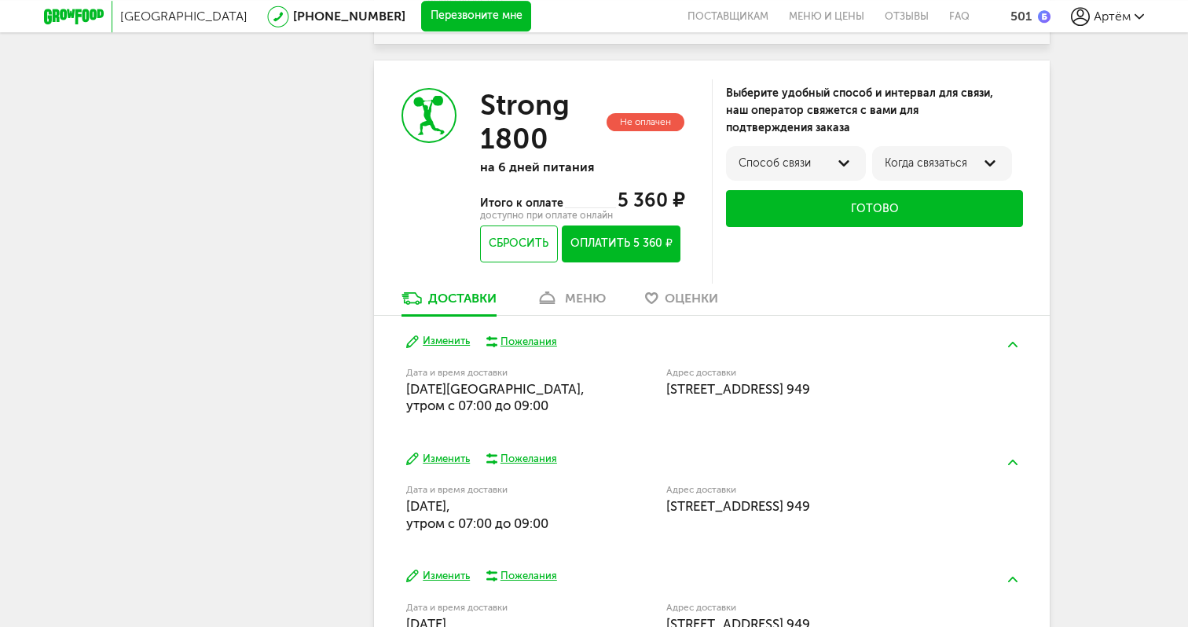
scroll to position [2925, 0]
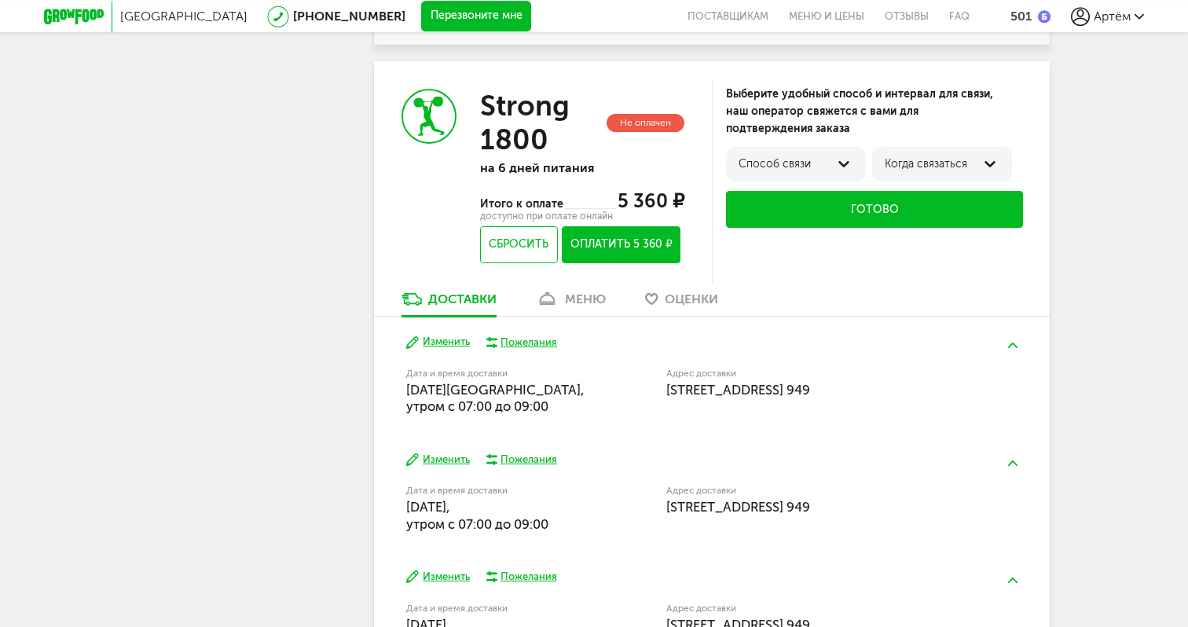
click at [658, 263] on button "Оплатить 5 360 ₽" at bounding box center [621, 244] width 119 height 37
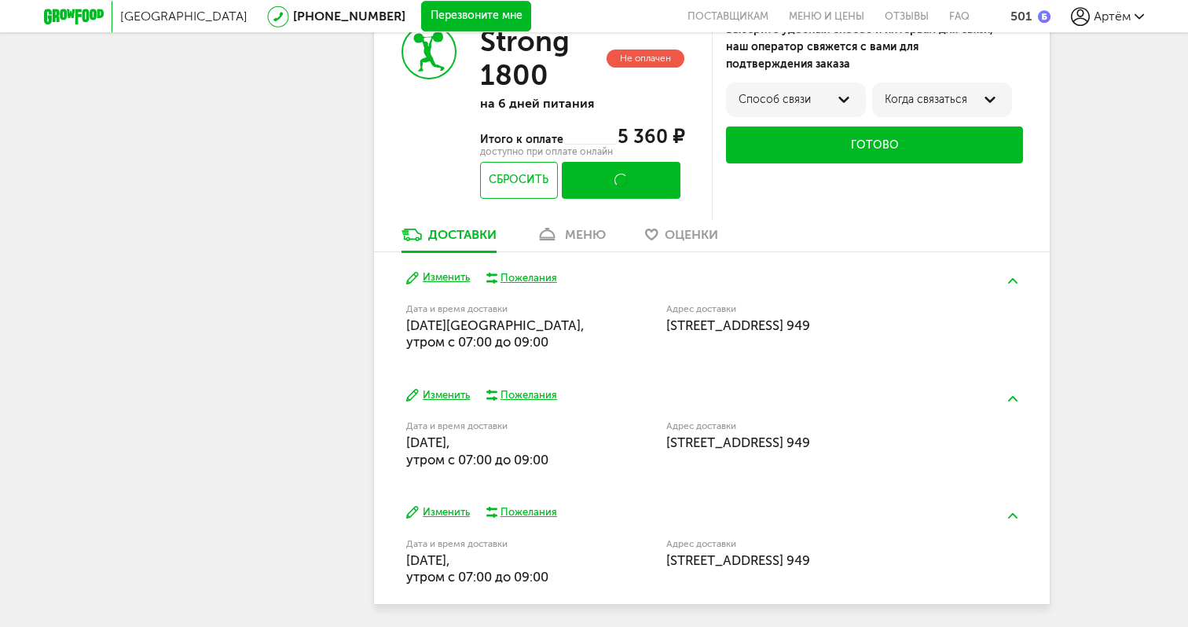
scroll to position [2997, 0]
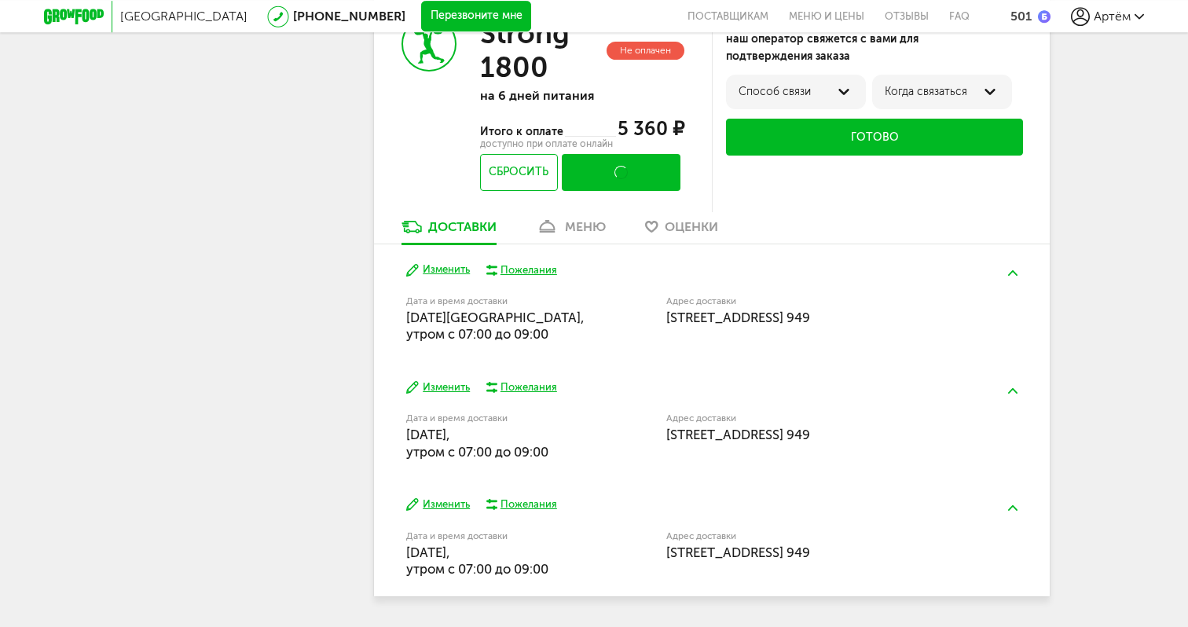
scroll to position [101, 0]
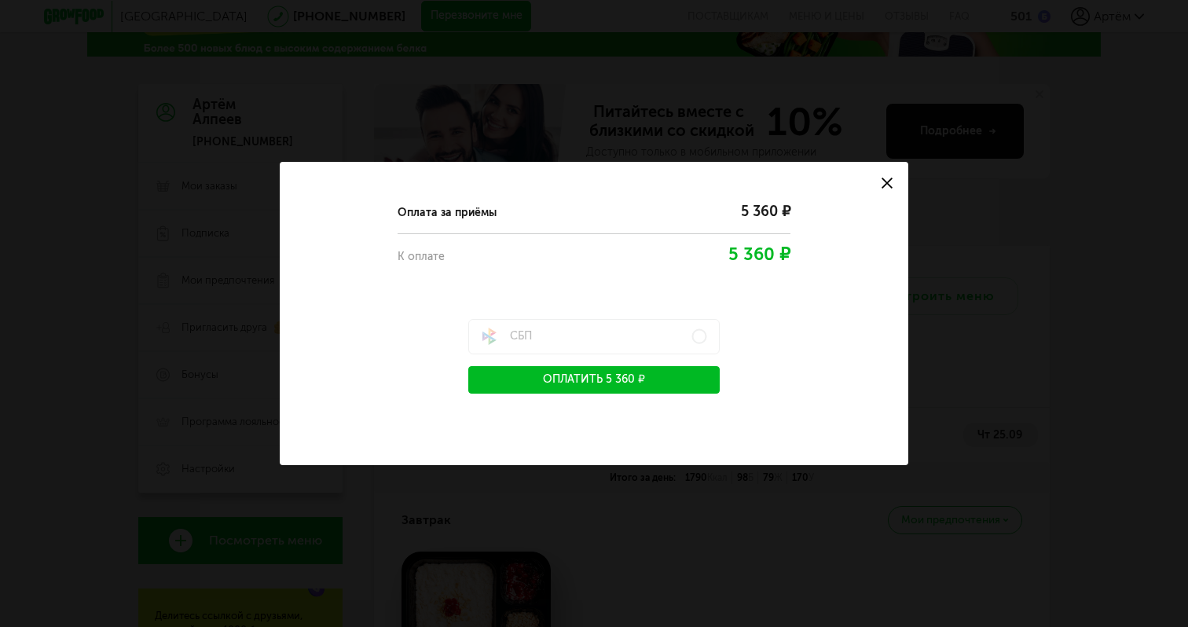
click at [880, 184] on button at bounding box center [887, 183] width 42 height 42
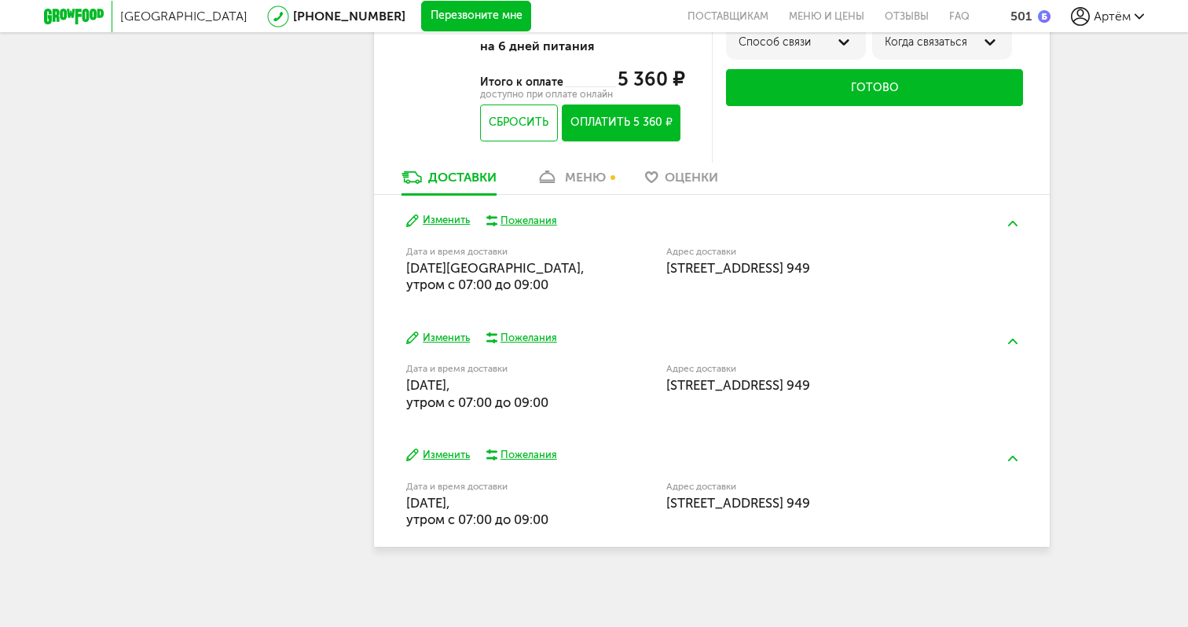
scroll to position [3076, 0]
click at [443, 220] on button "Изменить" at bounding box center [438, 220] width 64 height 15
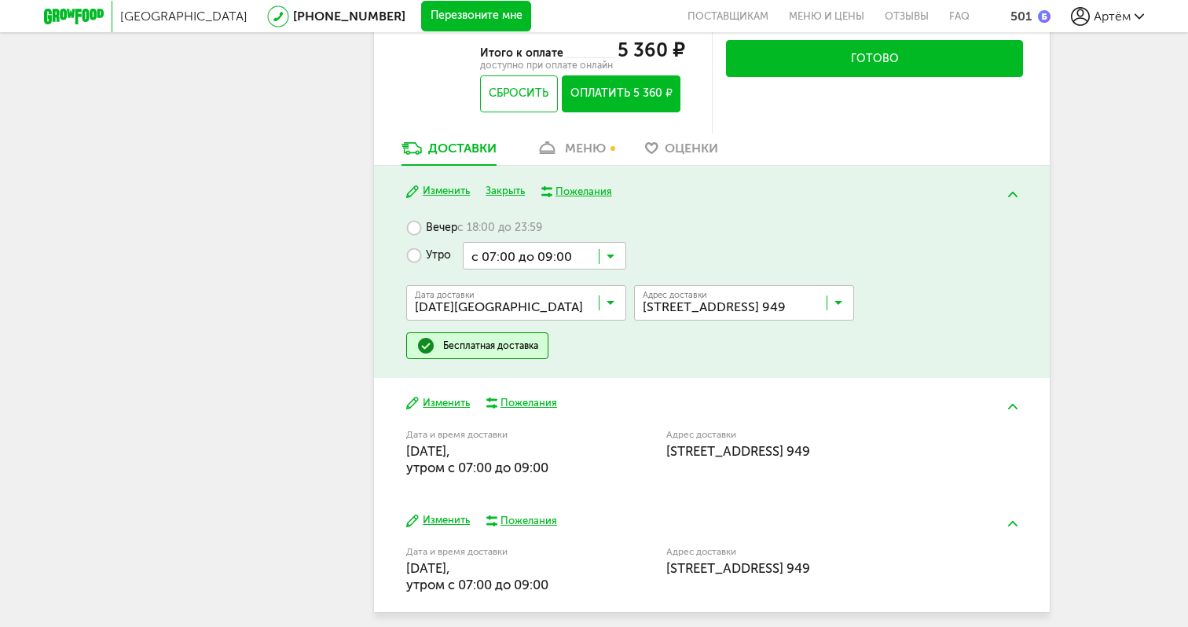
click at [570, 199] on div "Пожелания" at bounding box center [584, 192] width 57 height 14
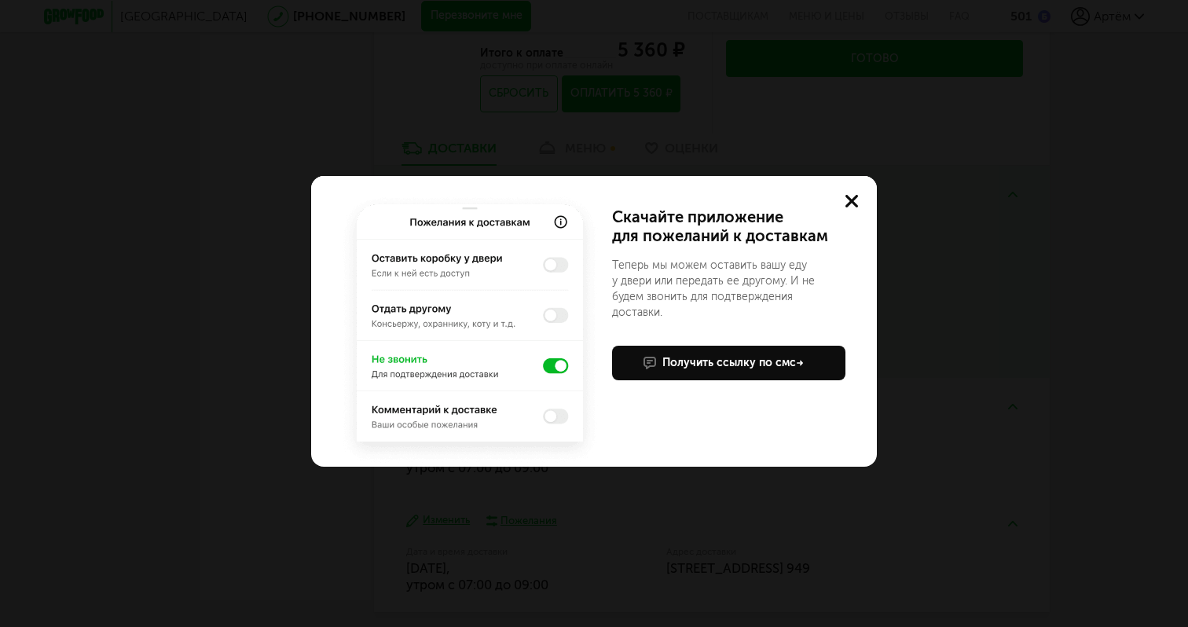
click at [556, 270] on img at bounding box center [470, 329] width 264 height 275
click at [552, 263] on img at bounding box center [470, 329] width 264 height 275
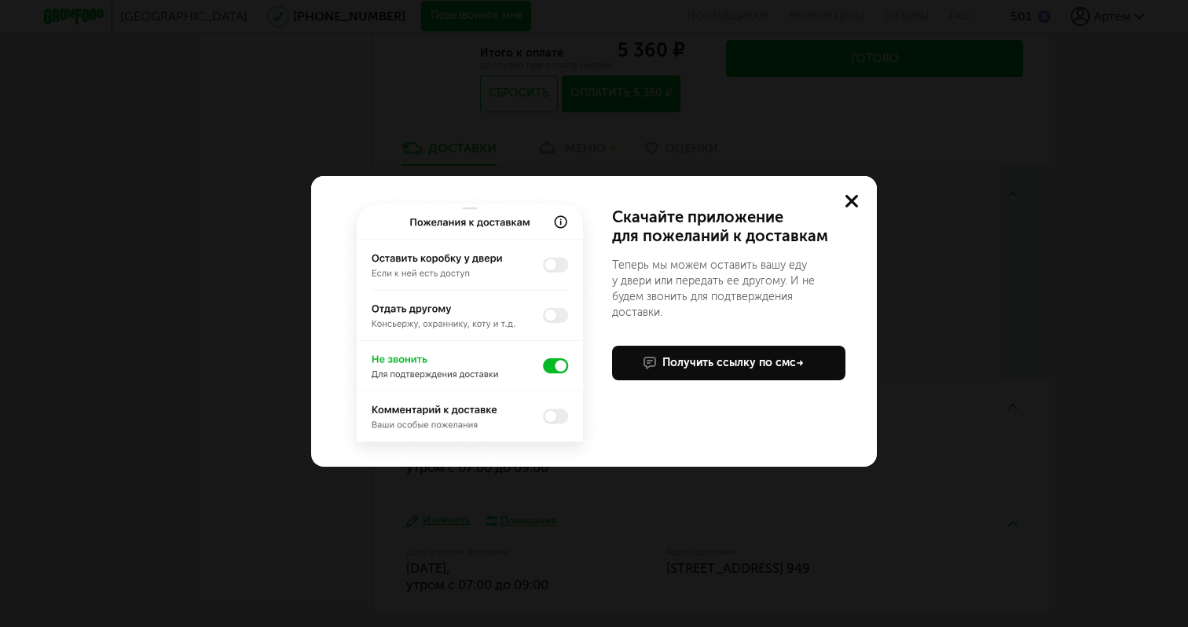
click at [561, 263] on img at bounding box center [470, 329] width 264 height 275
click at [852, 193] on button at bounding box center [852, 201] width 50 height 50
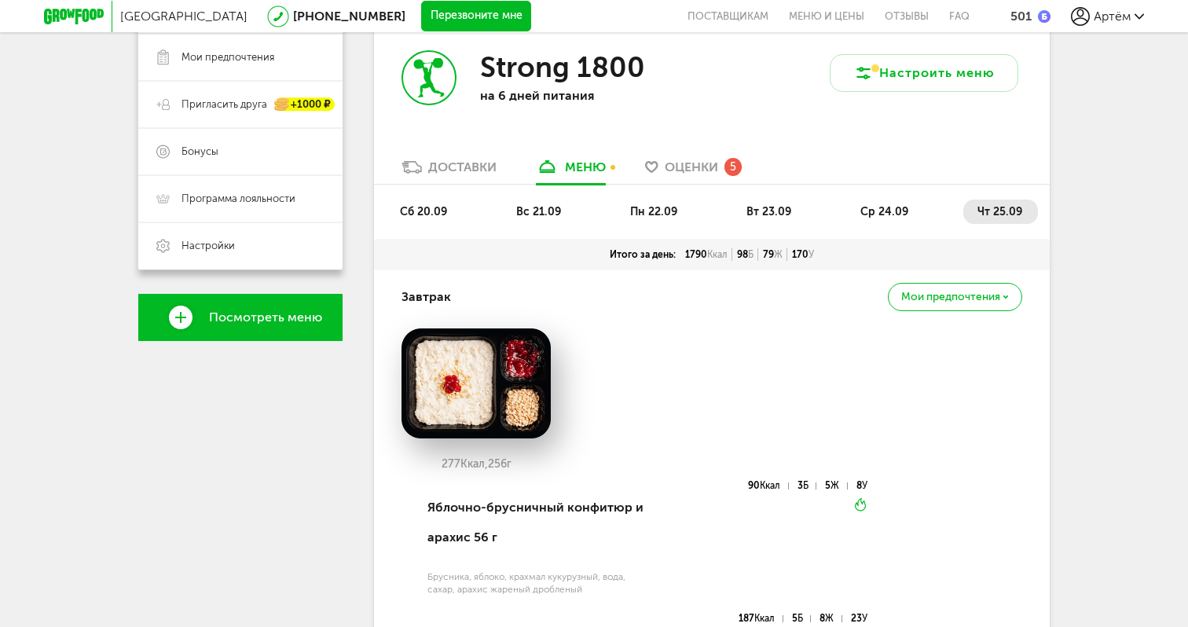
scroll to position [0, 0]
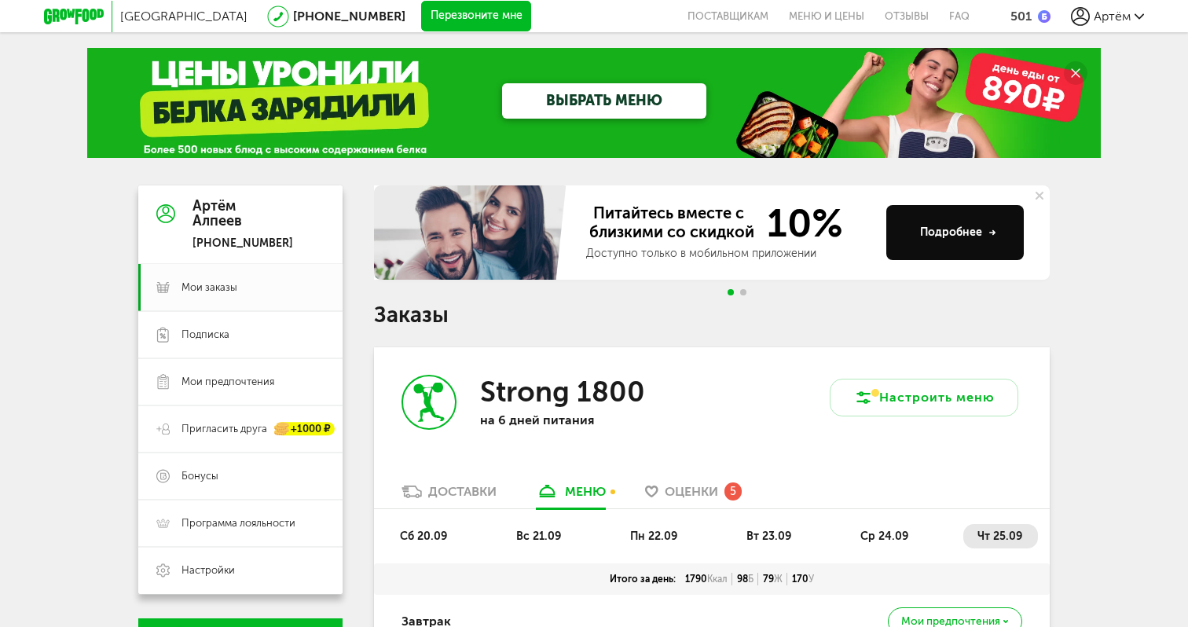
click at [551, 112] on link "ВЫБРАТЬ МЕНЮ" at bounding box center [604, 100] width 204 height 35
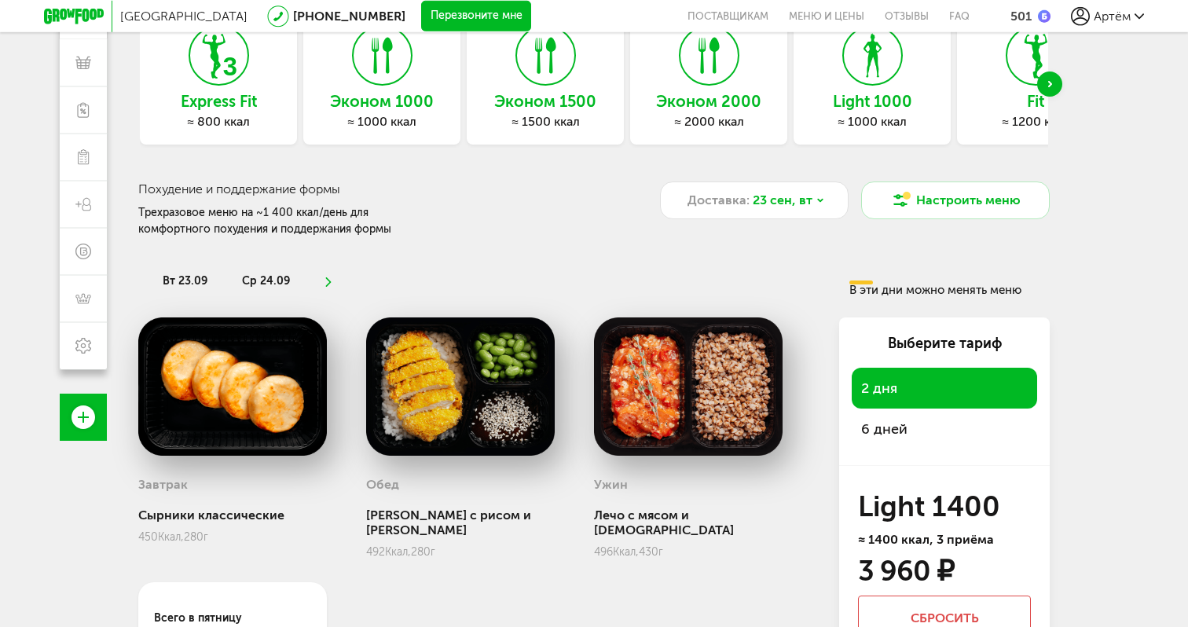
scroll to position [248, 0]
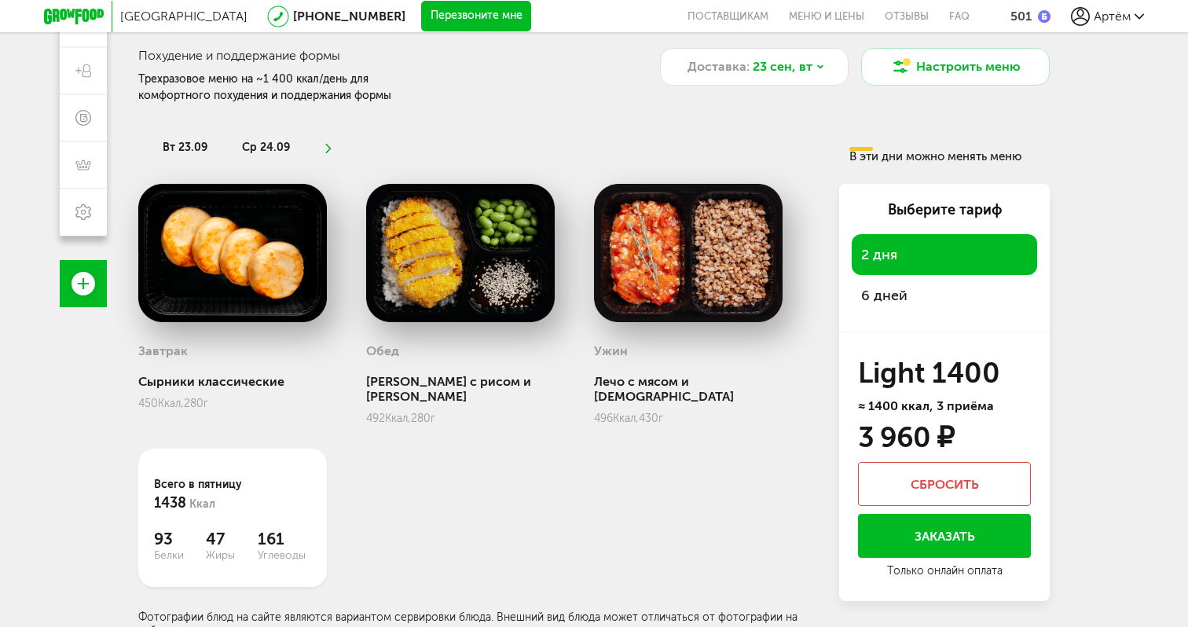
click at [918, 301] on span "6 дней" at bounding box center [944, 296] width 167 height 22
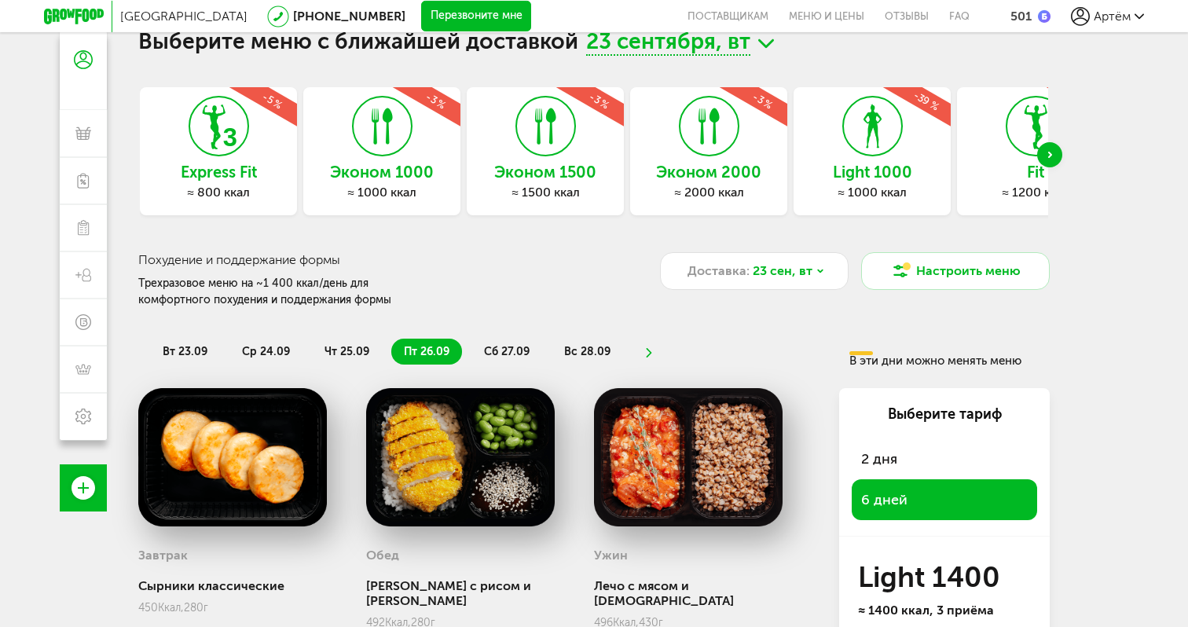
scroll to position [43, 0]
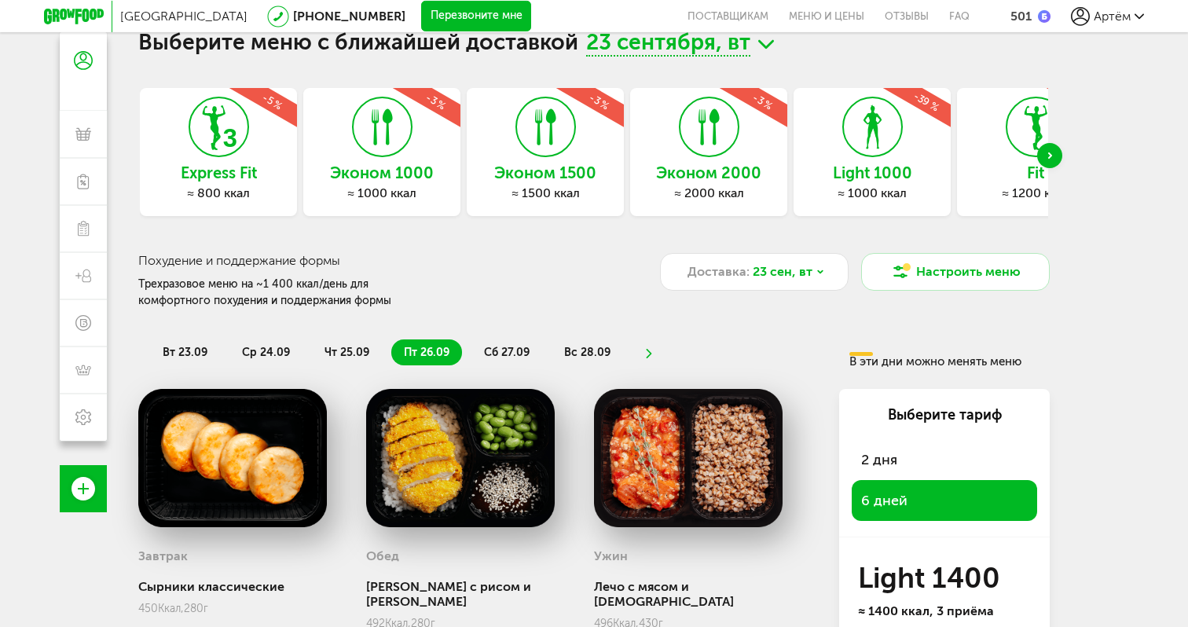
click at [1056, 147] on div "Next slide" at bounding box center [1049, 155] width 25 height 25
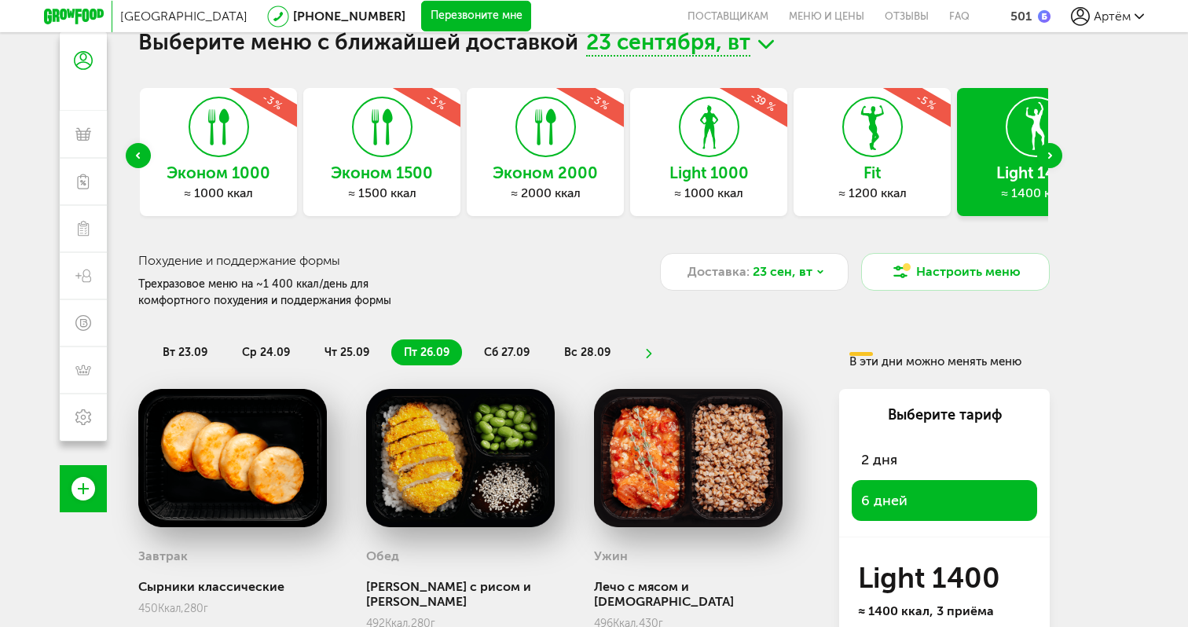
click at [1056, 147] on div "Next slide" at bounding box center [1049, 155] width 25 height 25
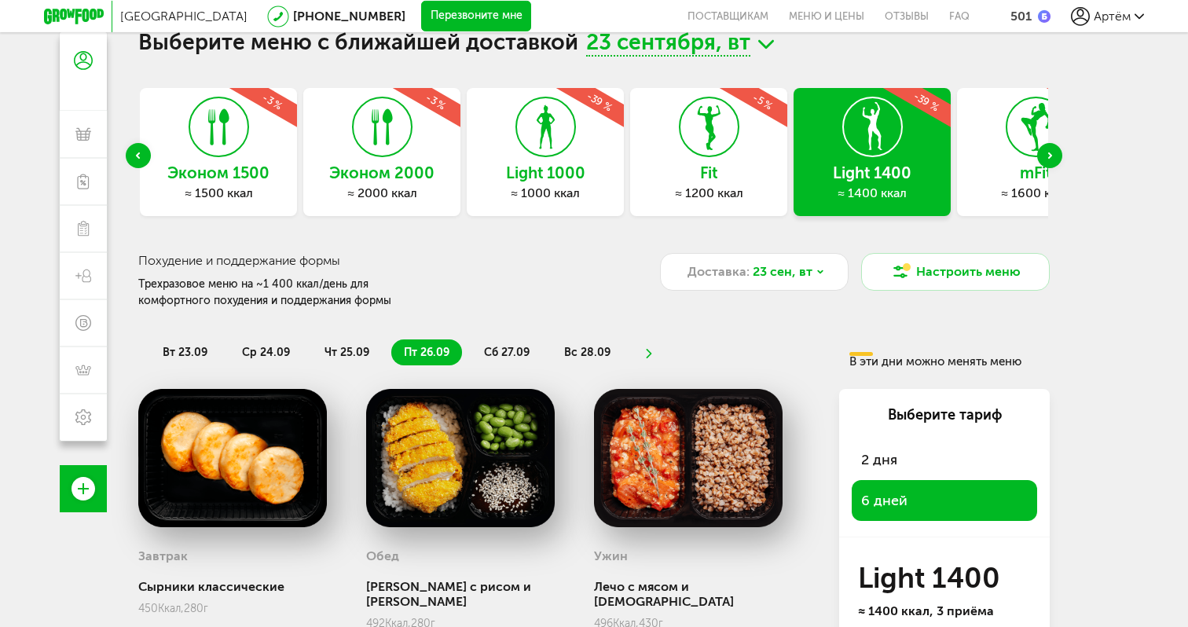
click at [1056, 147] on div "Next slide" at bounding box center [1049, 155] width 25 height 25
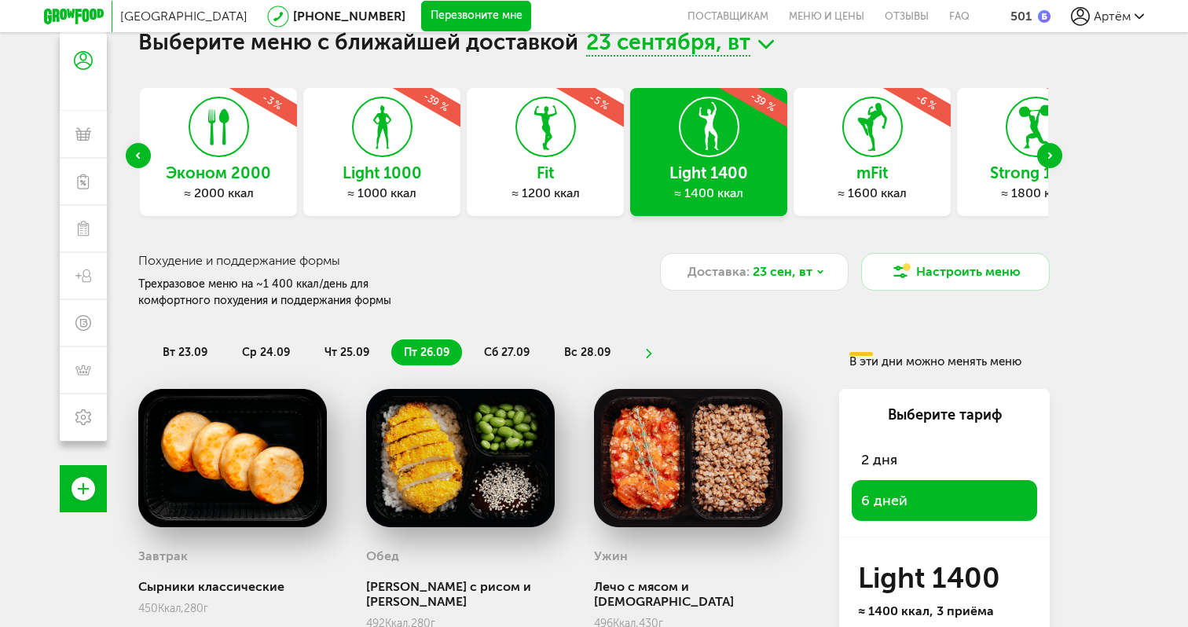
click at [929, 142] on div "mFit ≈ 1600 ккал -6 %" at bounding box center [872, 152] width 157 height 128
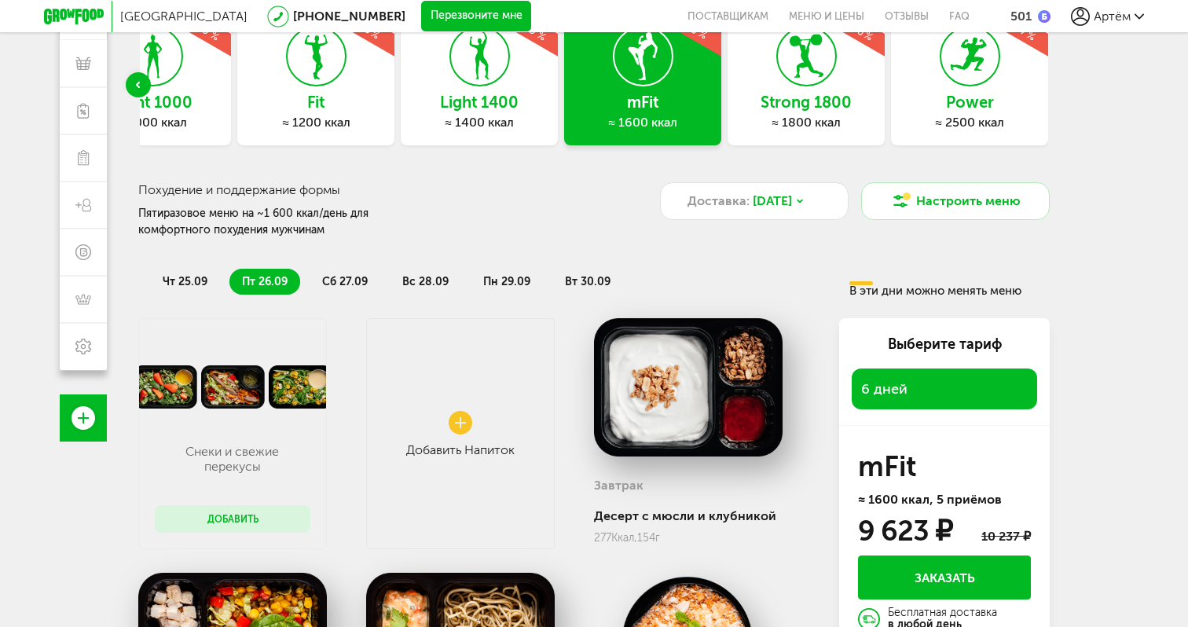
scroll to position [0, 0]
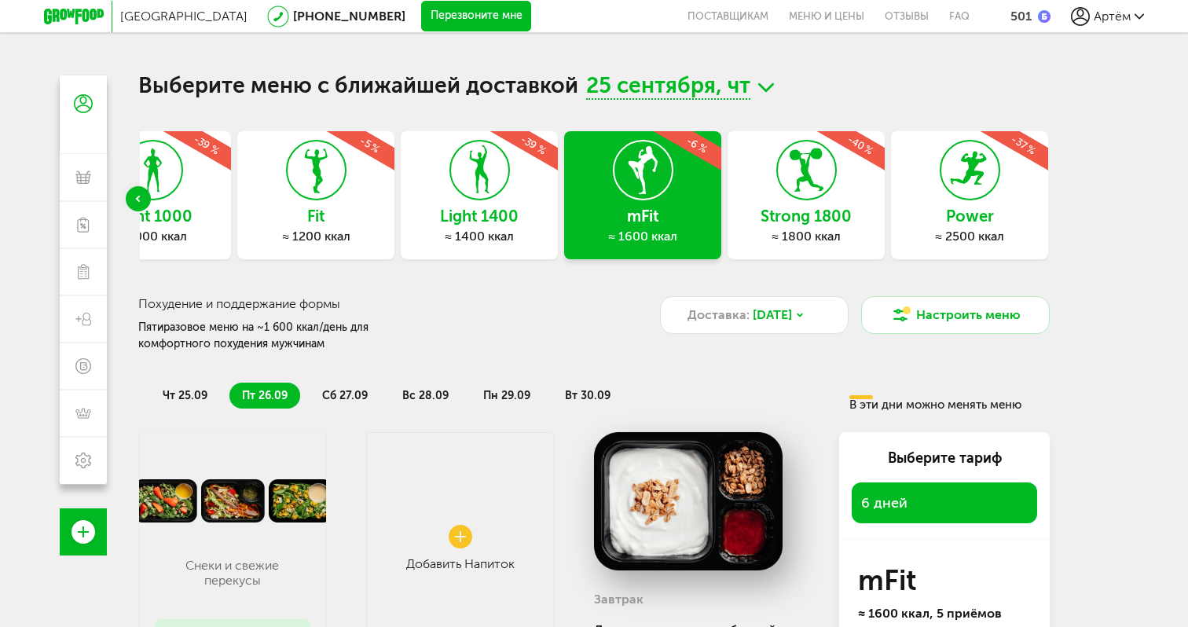
click at [843, 222] on h3 "Strong 1800" at bounding box center [806, 215] width 157 height 17
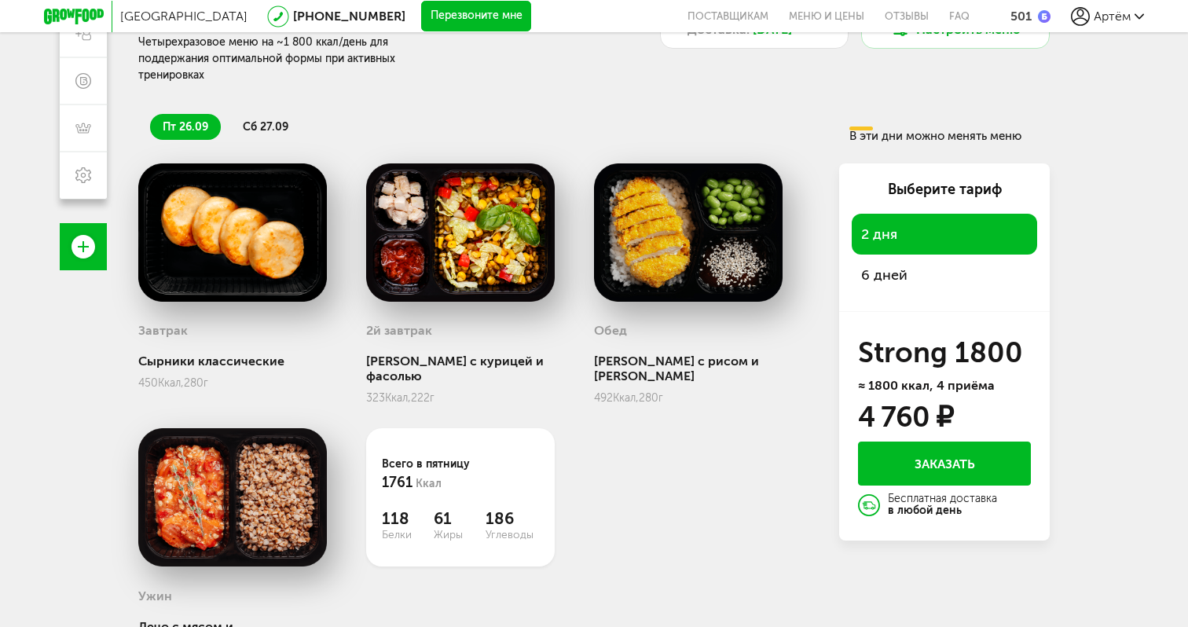
scroll to position [288, 0]
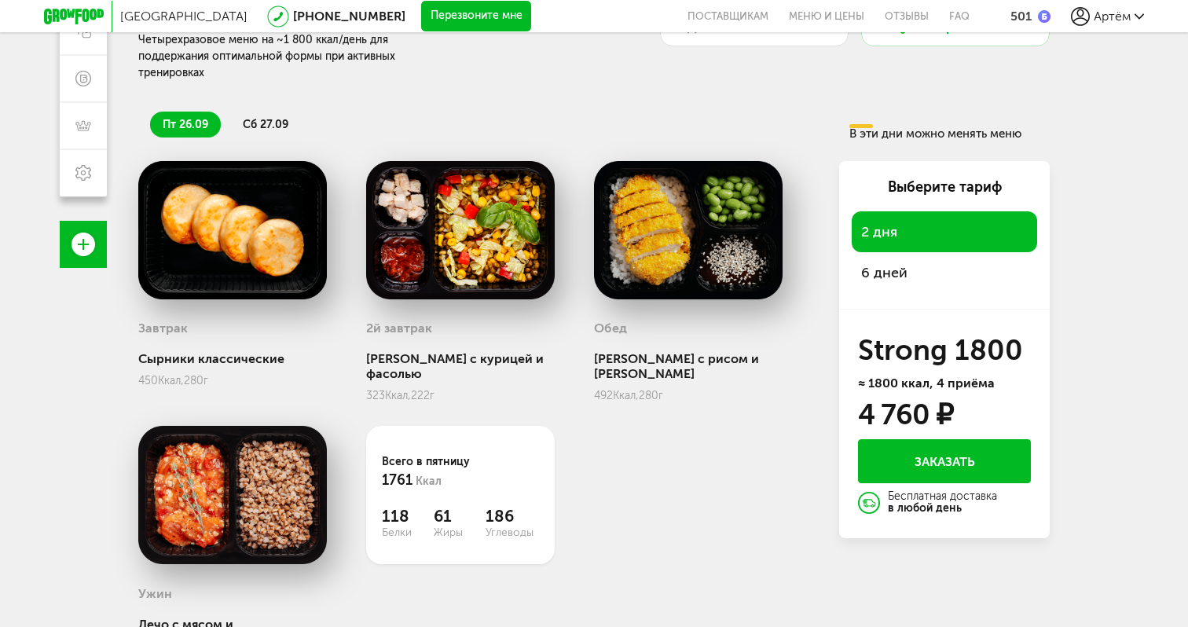
click at [266, 118] on span "сб 27.09" at bounding box center [266, 124] width 46 height 13
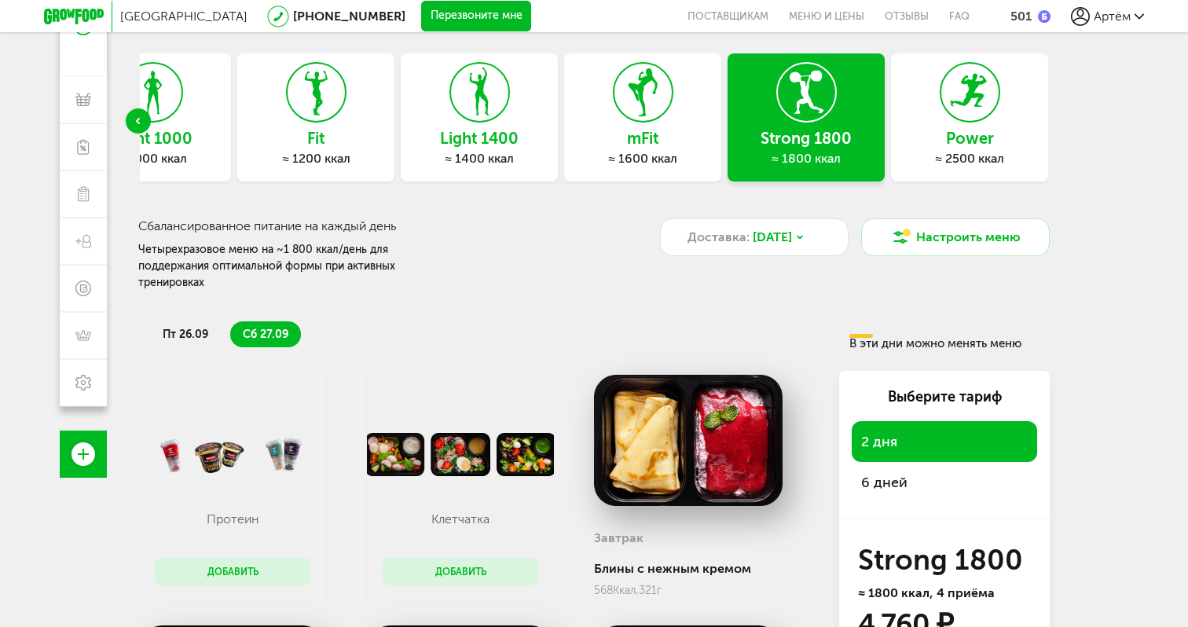
scroll to position [0, 0]
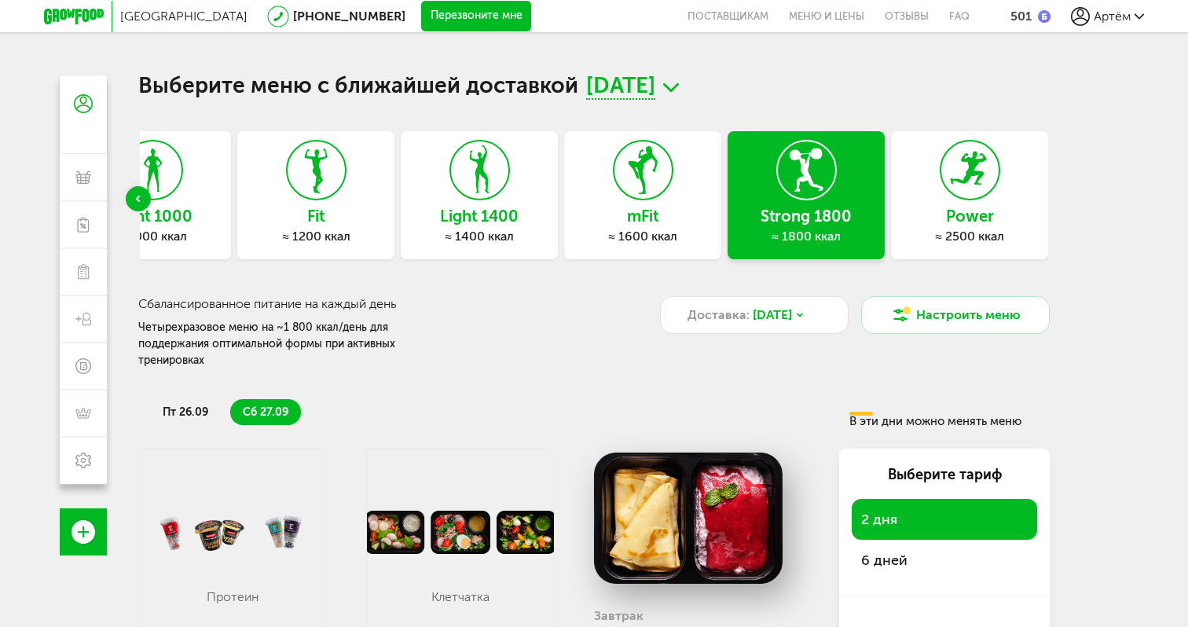
click at [979, 173] on use at bounding box center [968, 168] width 36 height 33
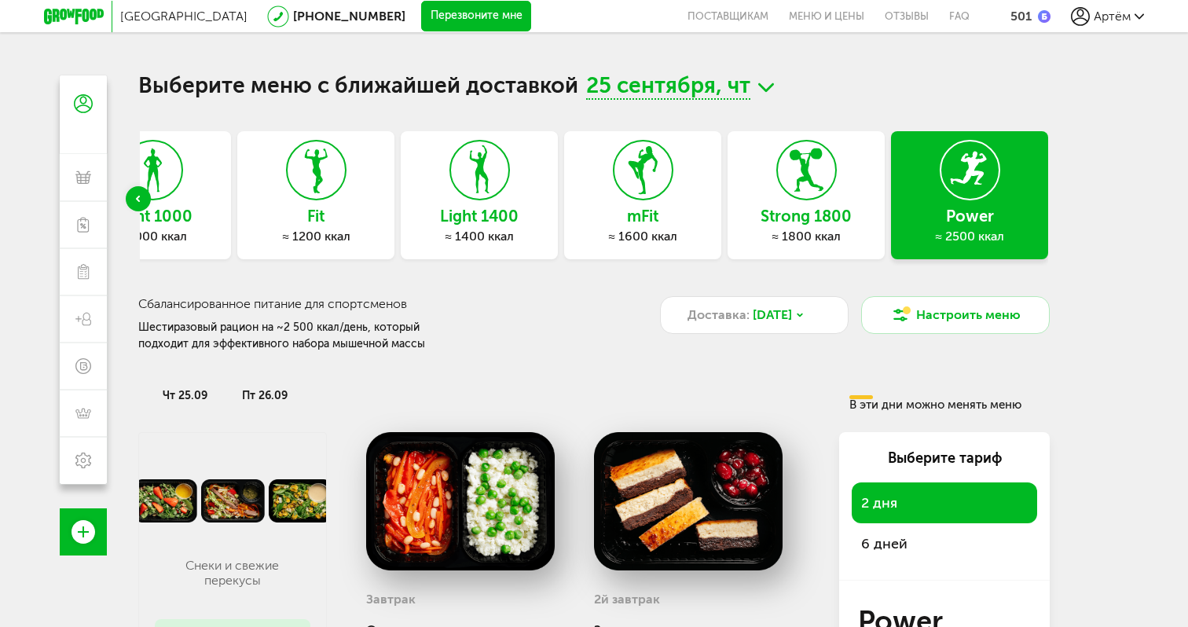
click at [943, 544] on span "6 дней" at bounding box center [944, 544] width 167 height 22
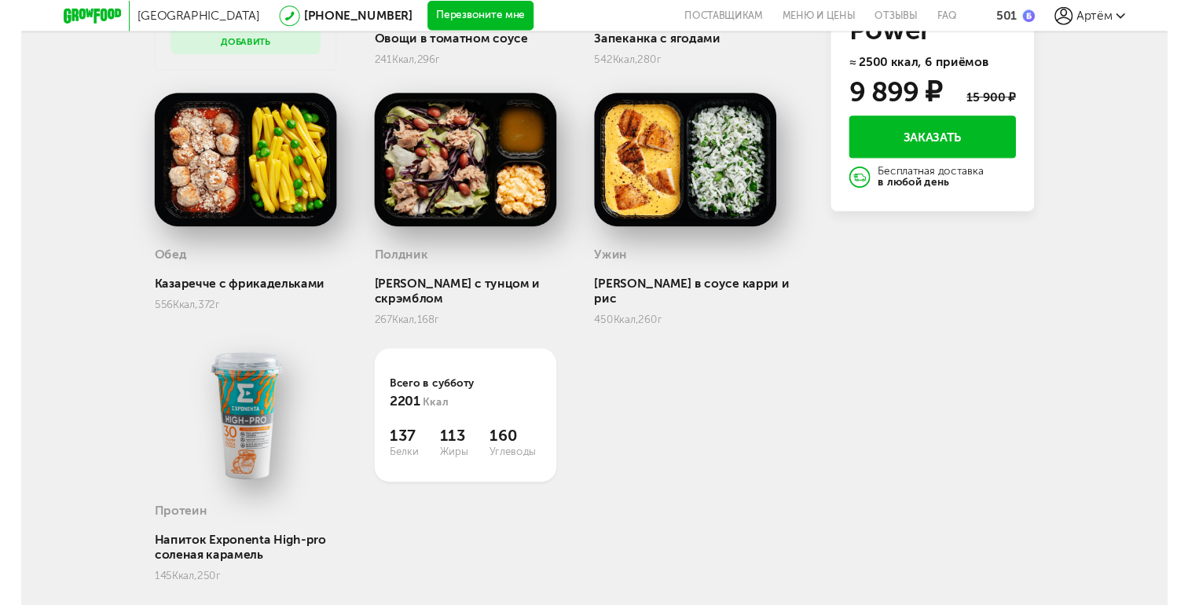
scroll to position [608, 0]
